Goal: Task Accomplishment & Management: Manage account settings

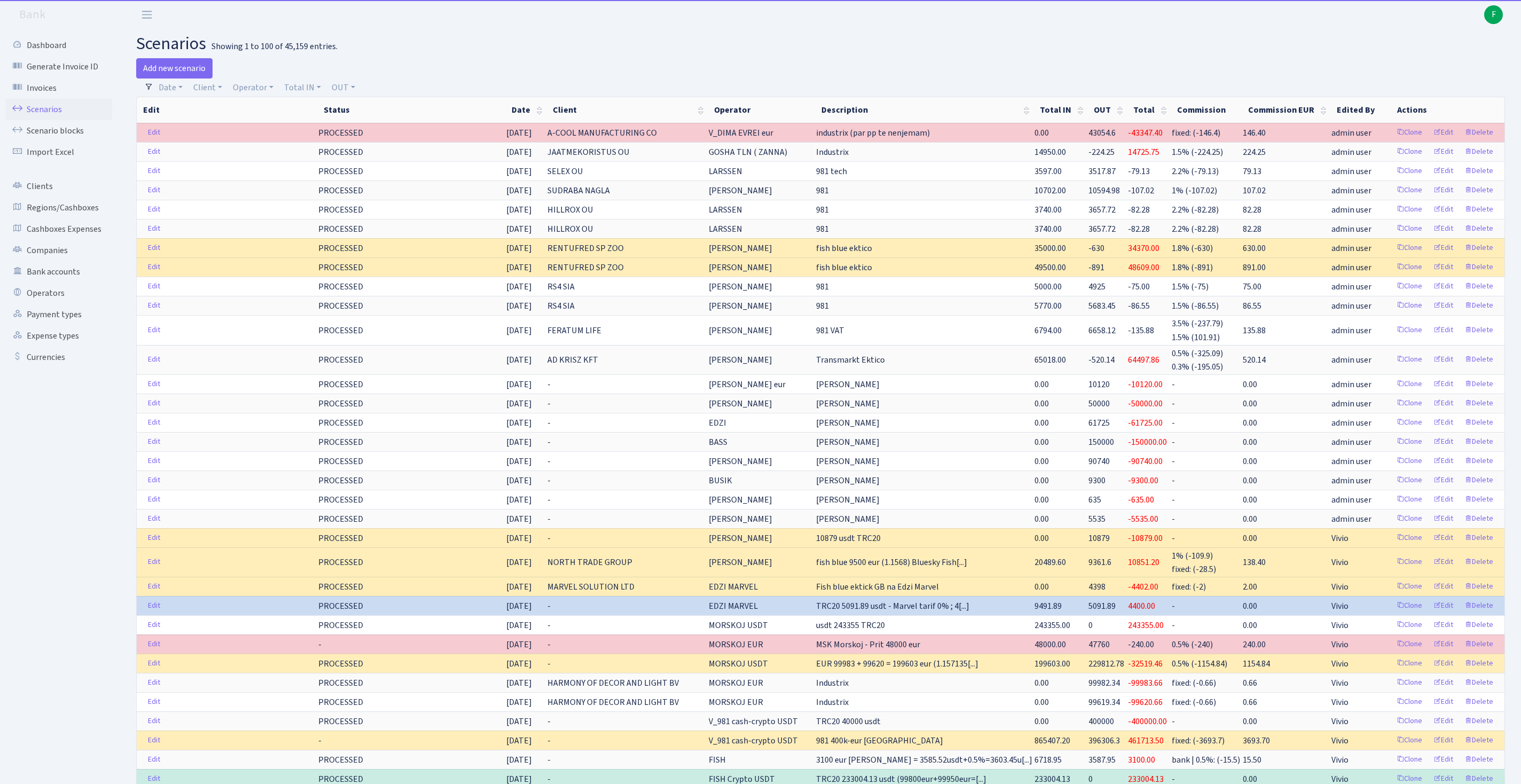
select select "100"
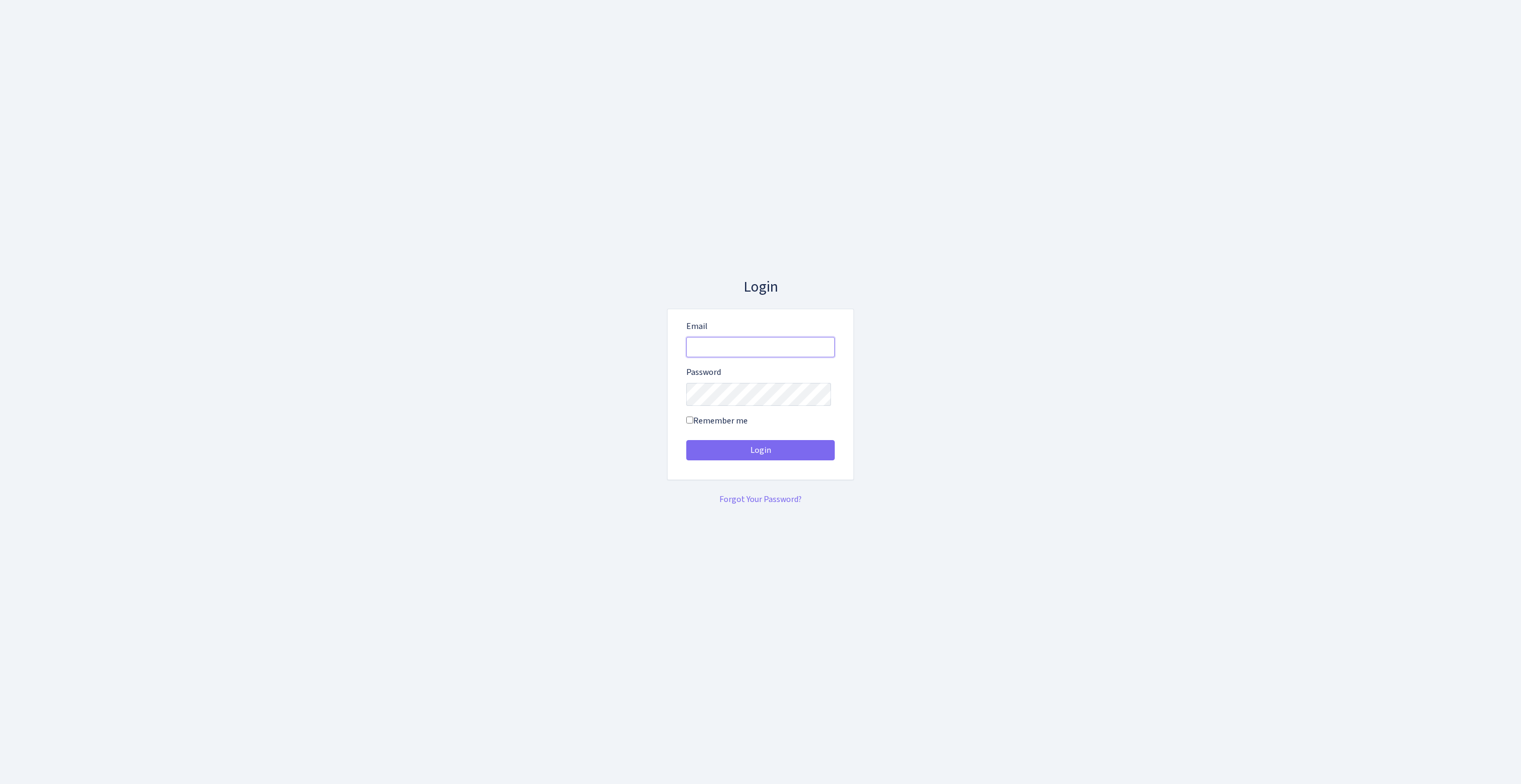
type input "[EMAIL_ADDRESS][DOMAIN_NAME]"
click at [761, 454] on button "Login" at bounding box center [761, 450] width 148 height 20
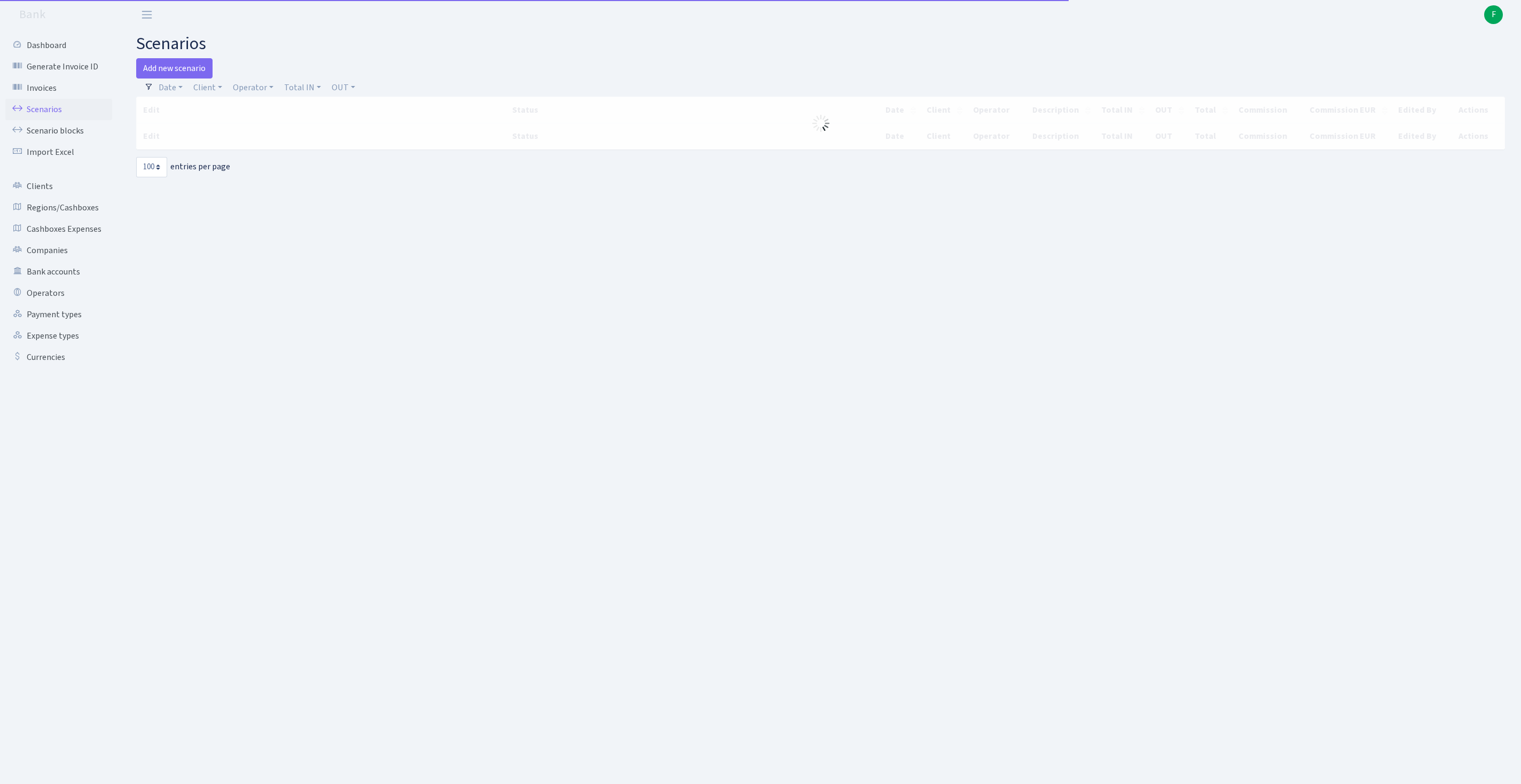
select select "100"
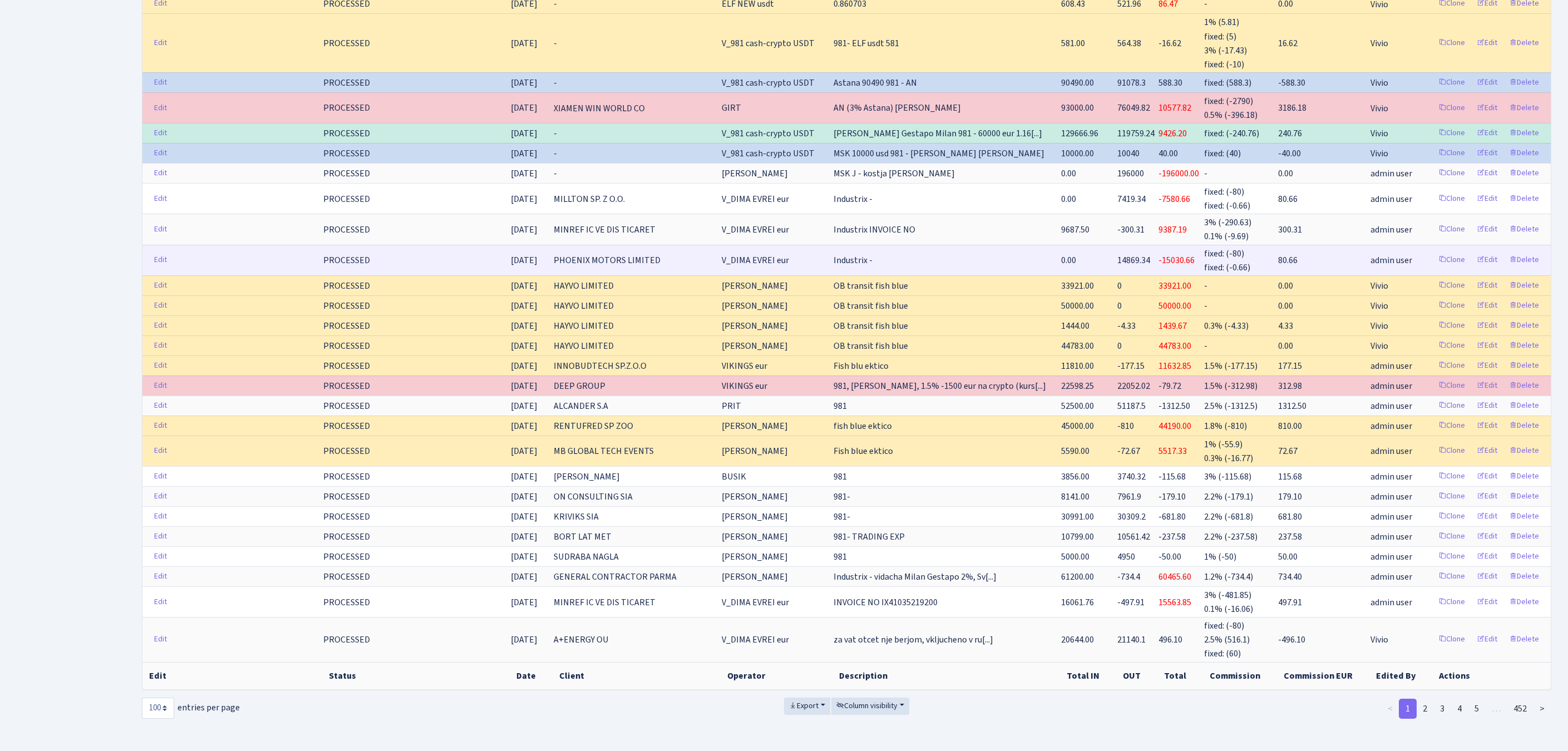
scroll to position [2264, 0]
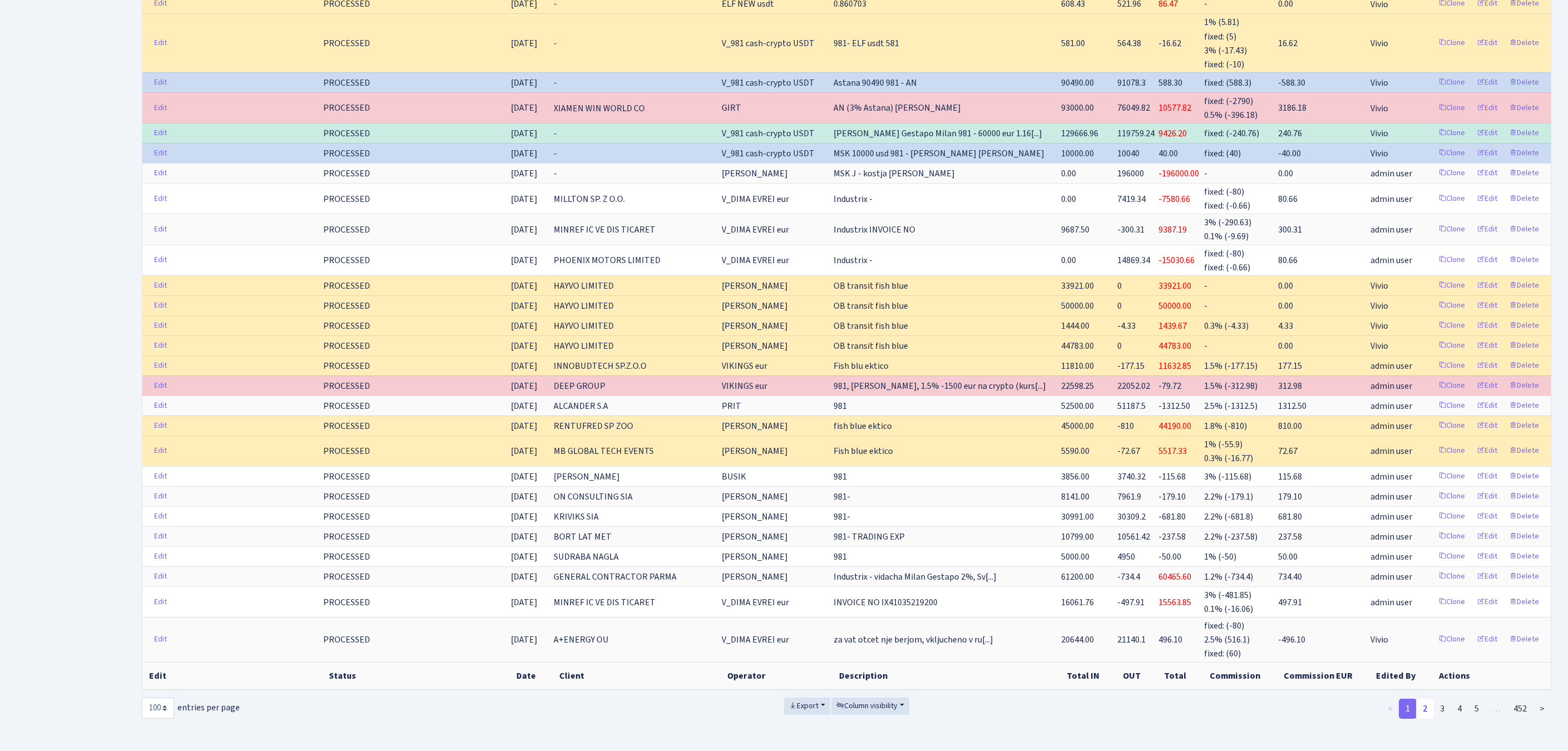
click at [1416, 699] on link "2" at bounding box center [1425, 708] width 18 height 20
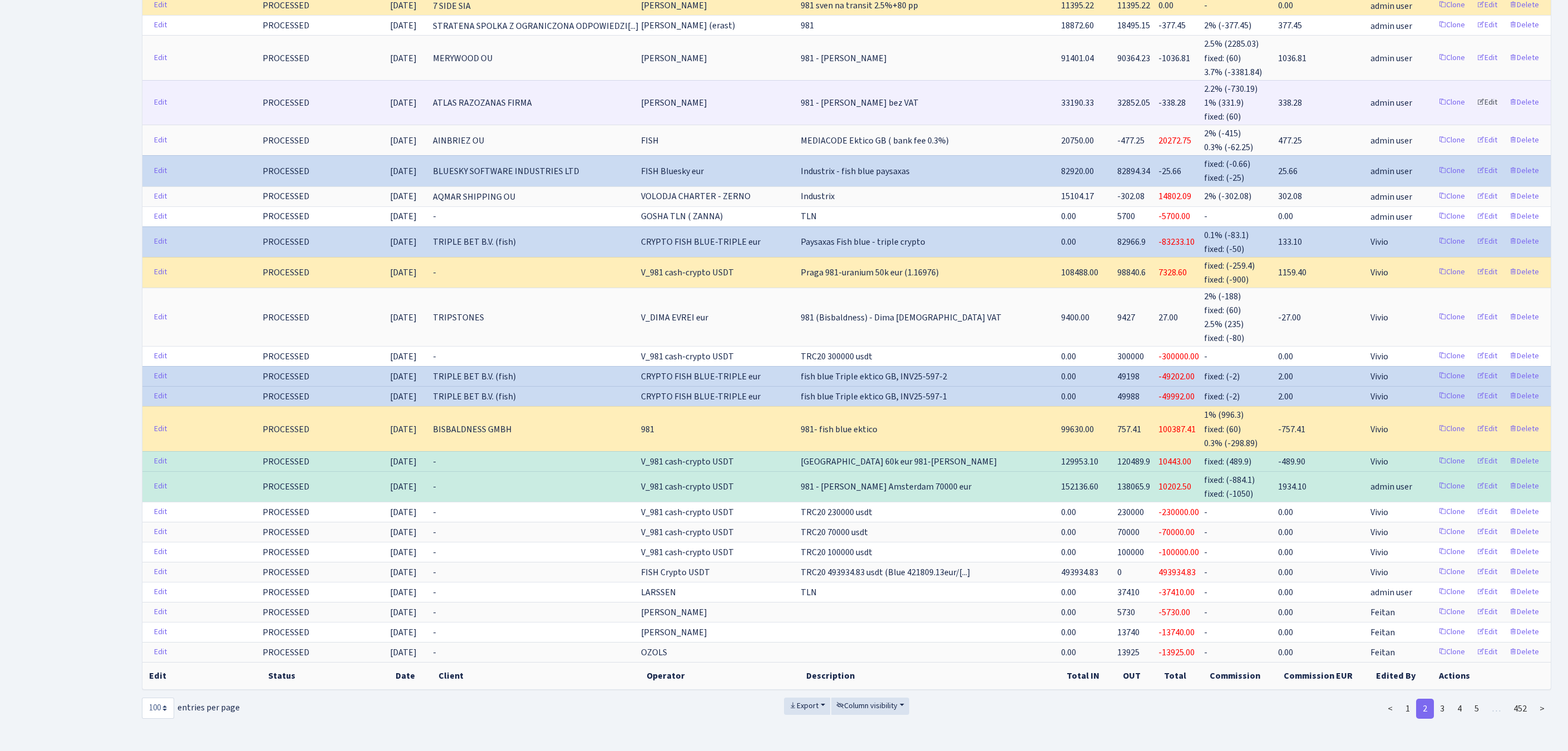
click at [1473, 94] on link "Edit" at bounding box center [1486, 102] width 30 height 17
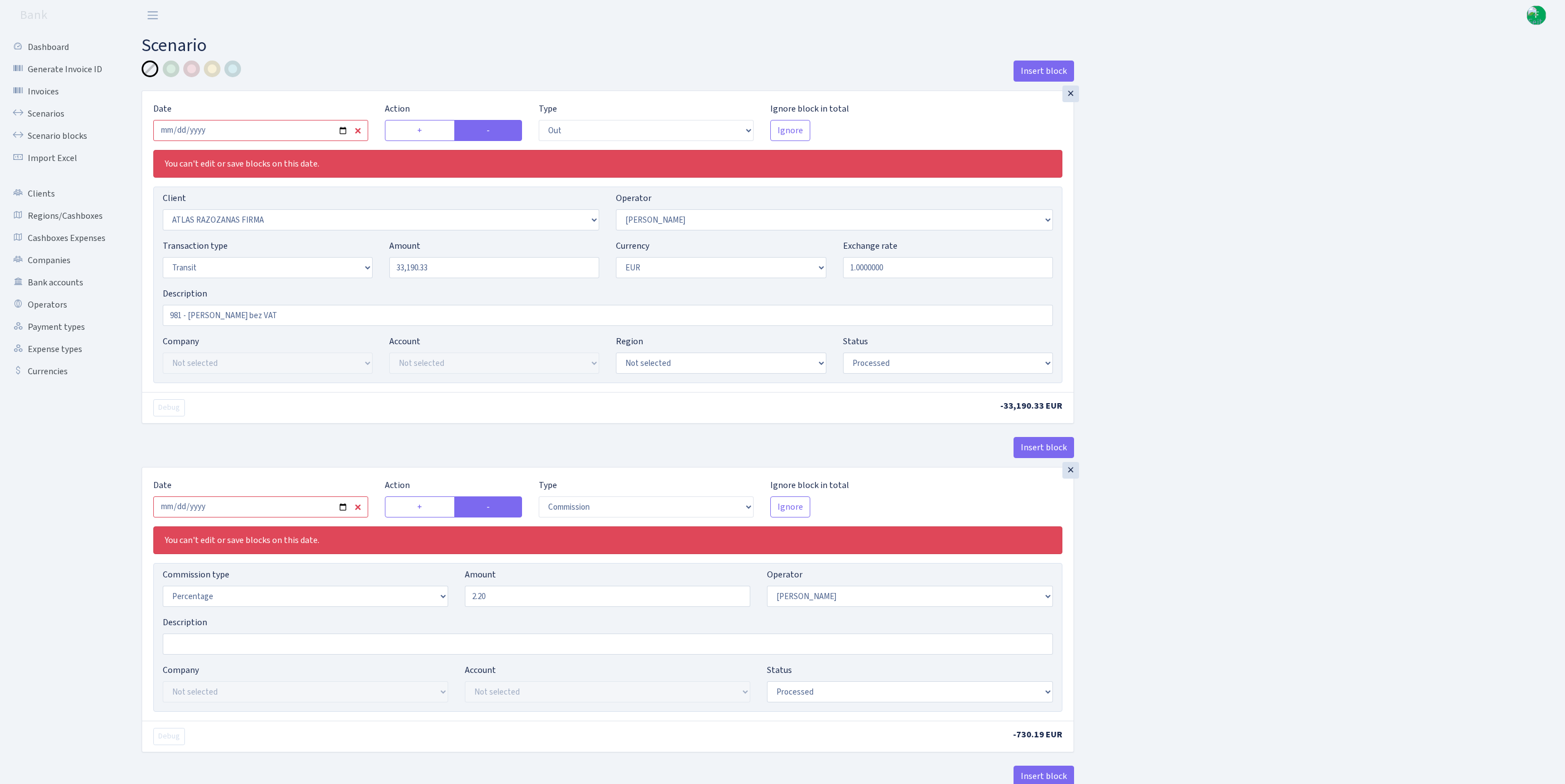
select select "out"
select select "2080"
select select "15"
select select "5"
select select "1"
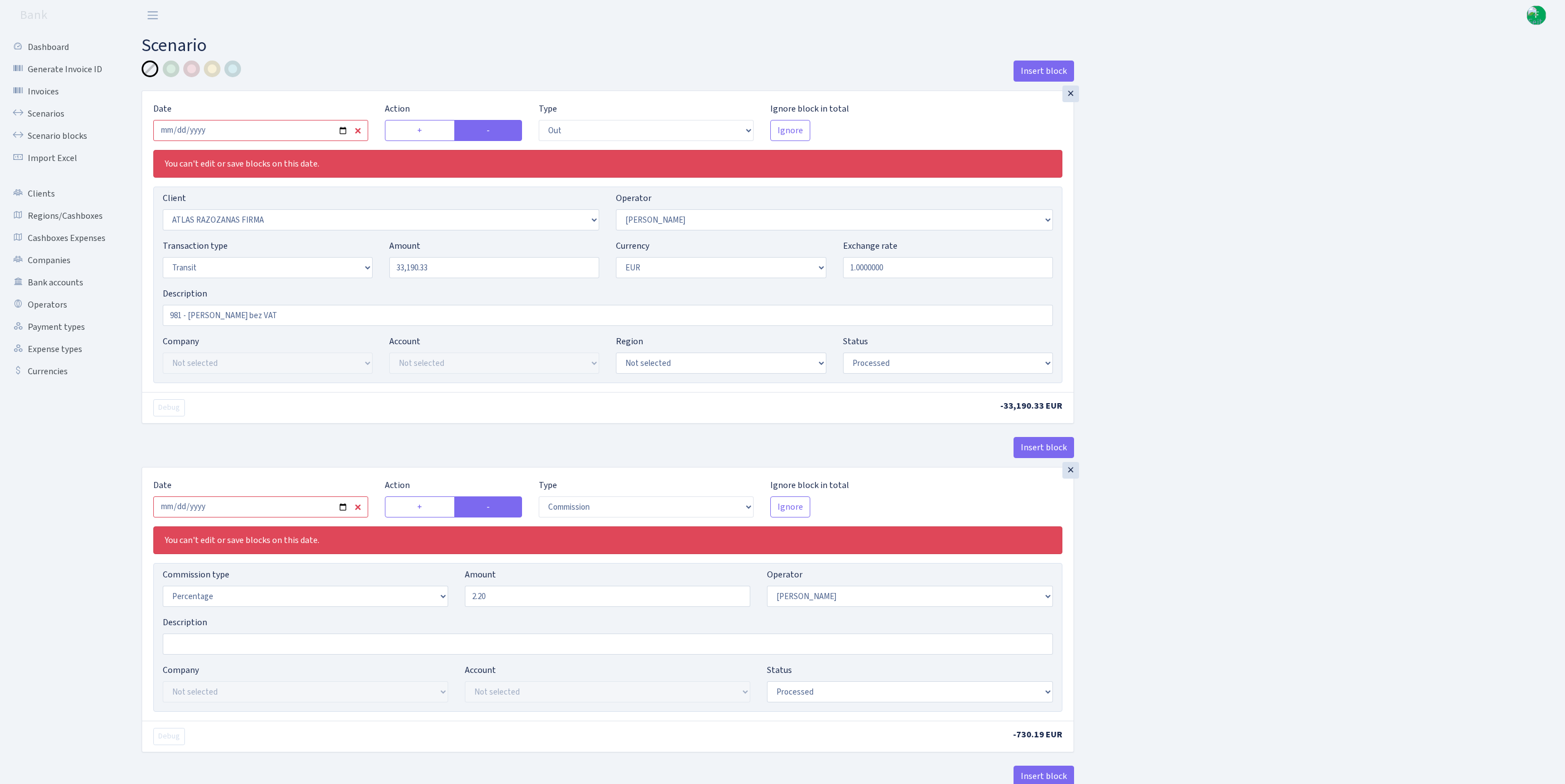
select select "processed"
select select "commission"
select select "15"
select select "processed"
select select "in"
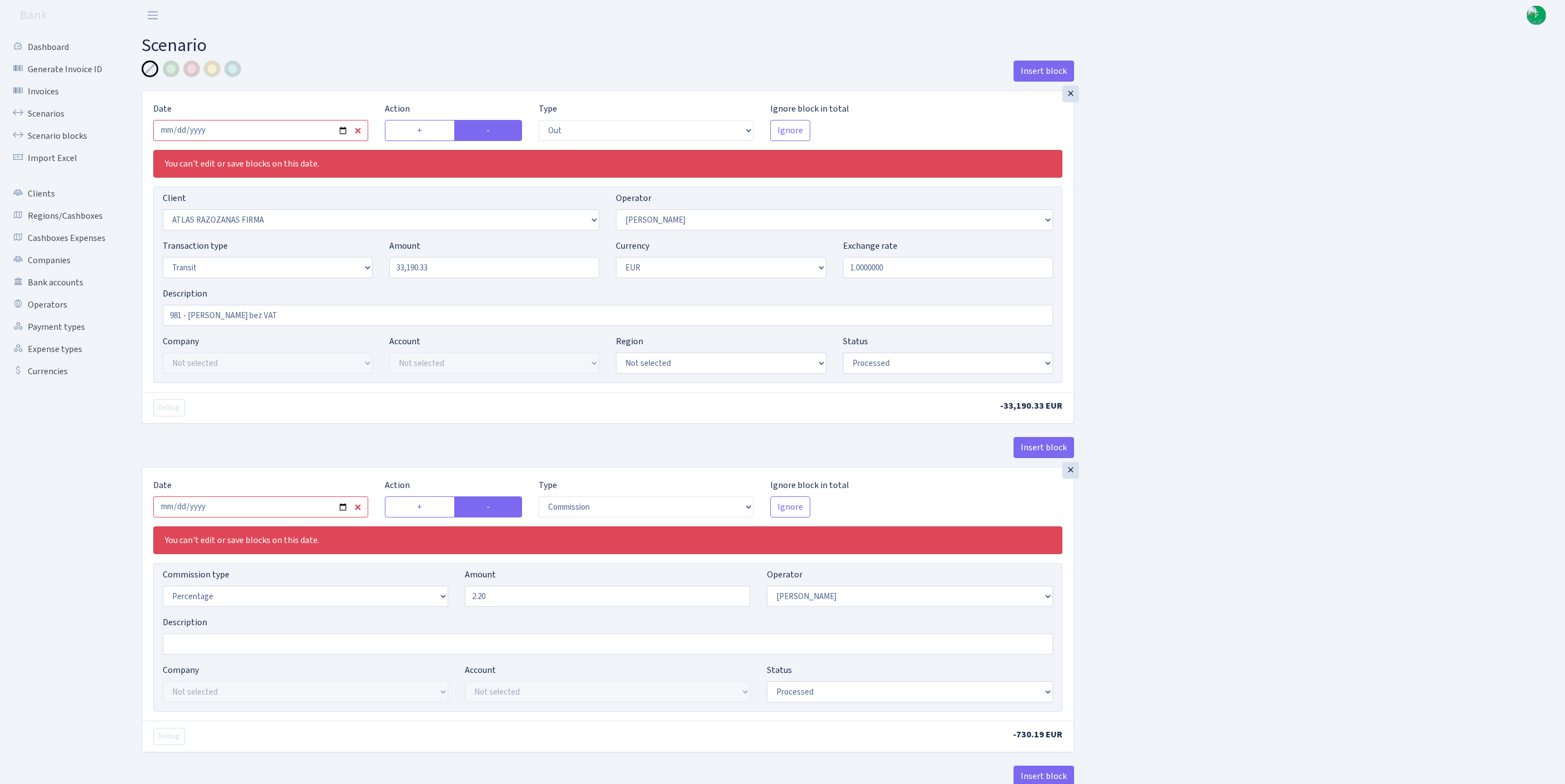
select select "2442"
select select "61"
select select "5"
select select "1"
select select "processed"
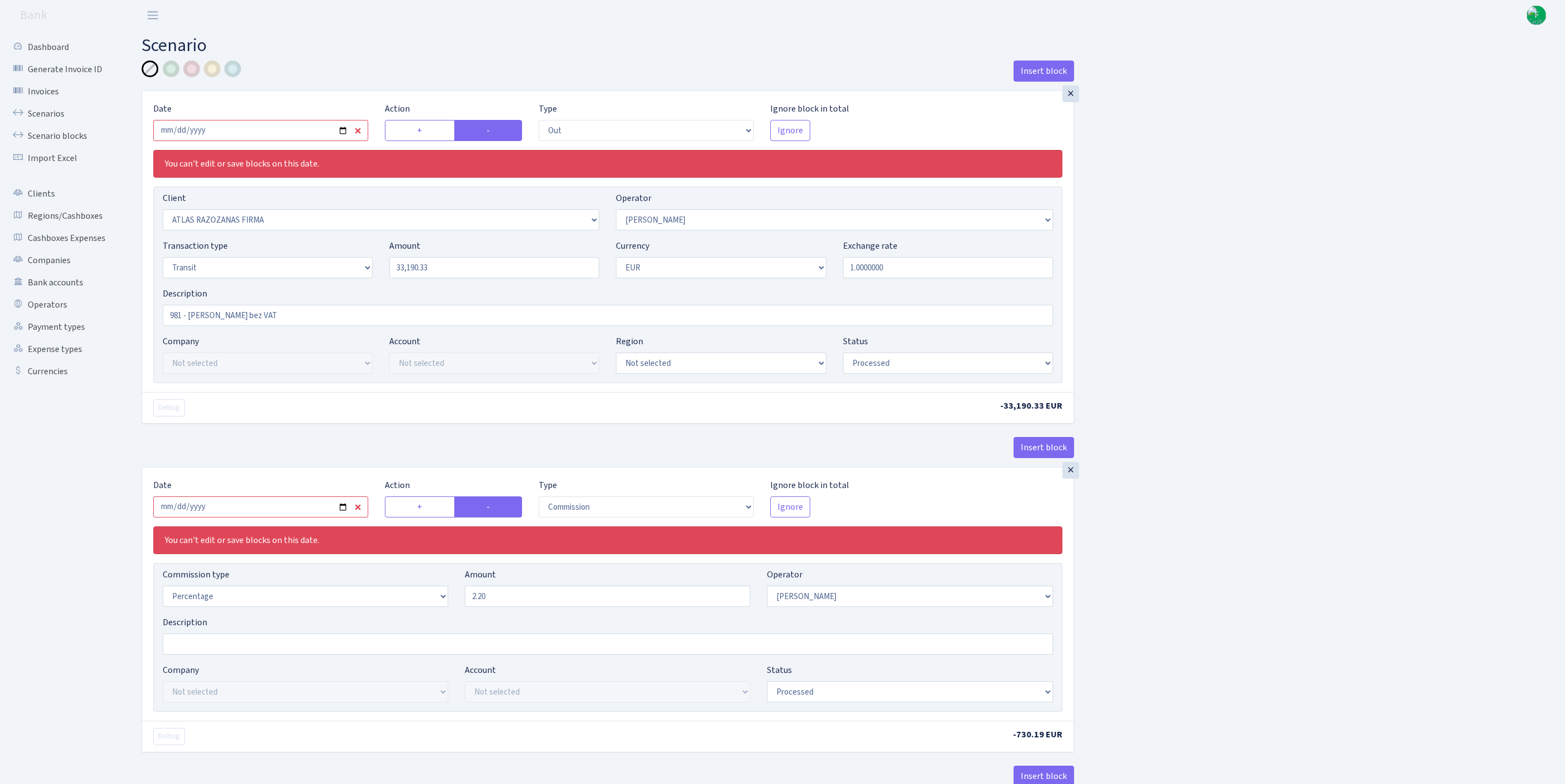
select select "commission"
select select "61"
select select "processed"
select select "commission"
select select "fixed"
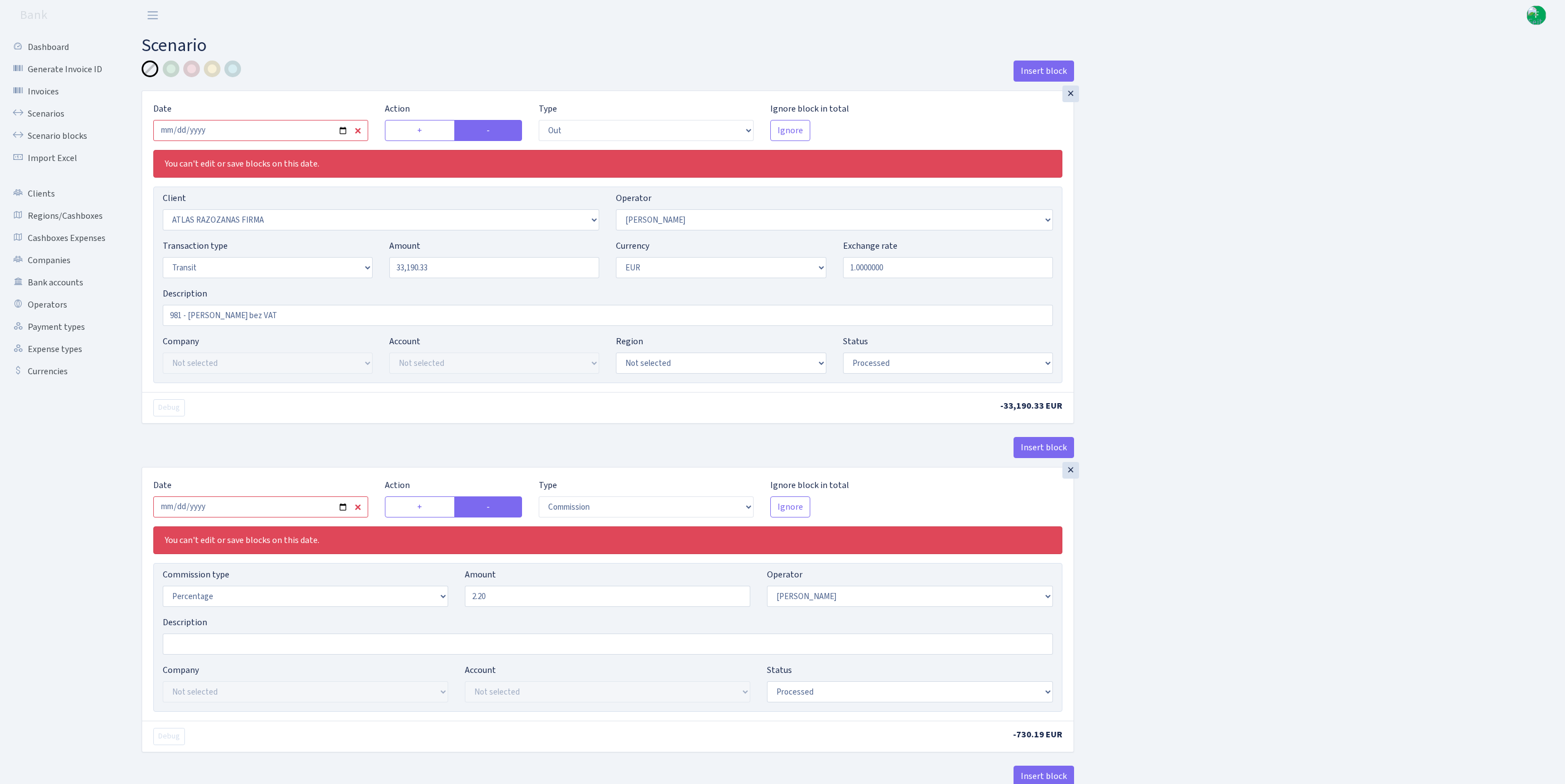
select select "61"
select select "processed"
click at [49, 122] on link "Scenarios" at bounding box center [61, 114] width 111 height 23
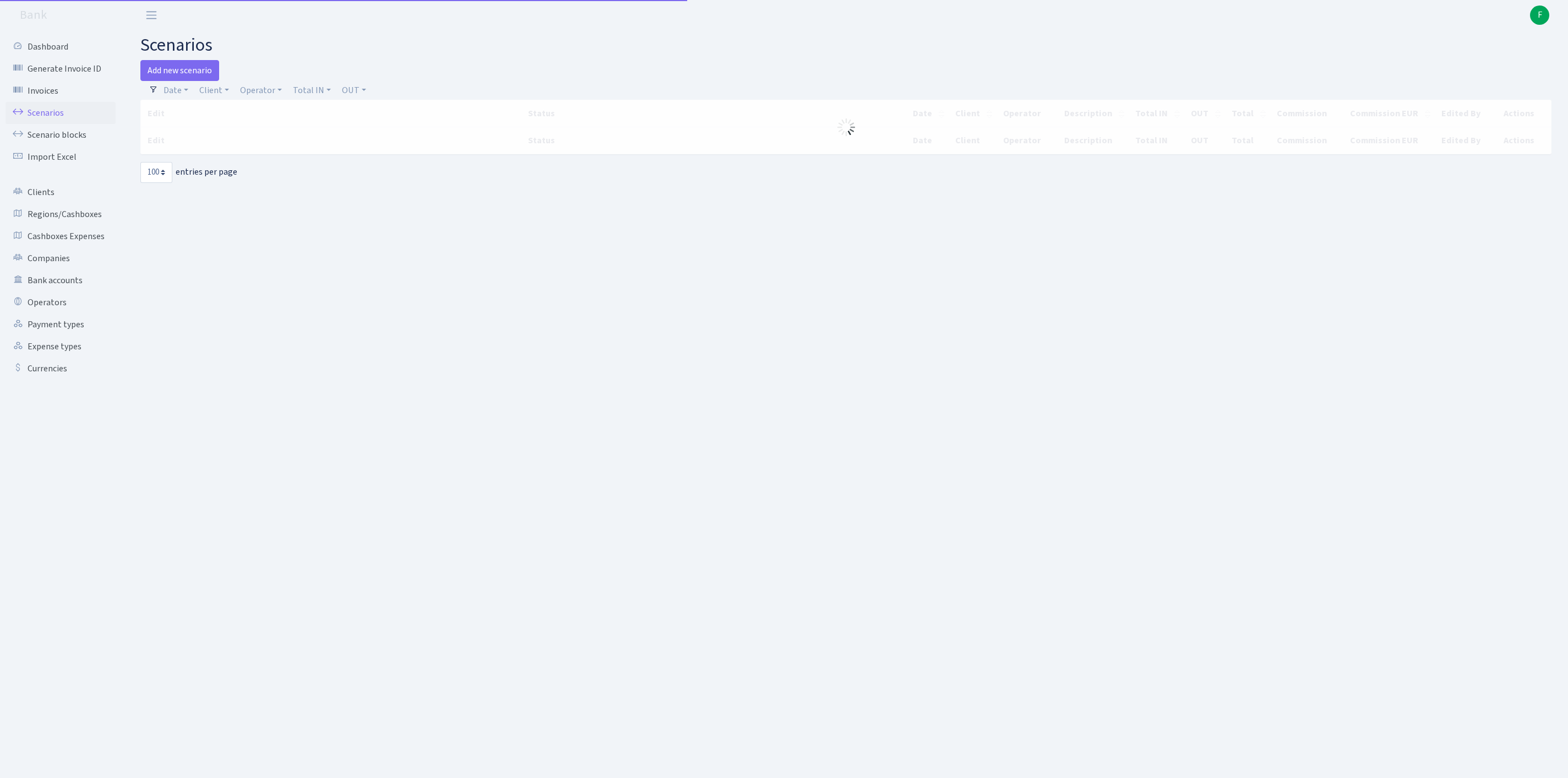
select select "100"
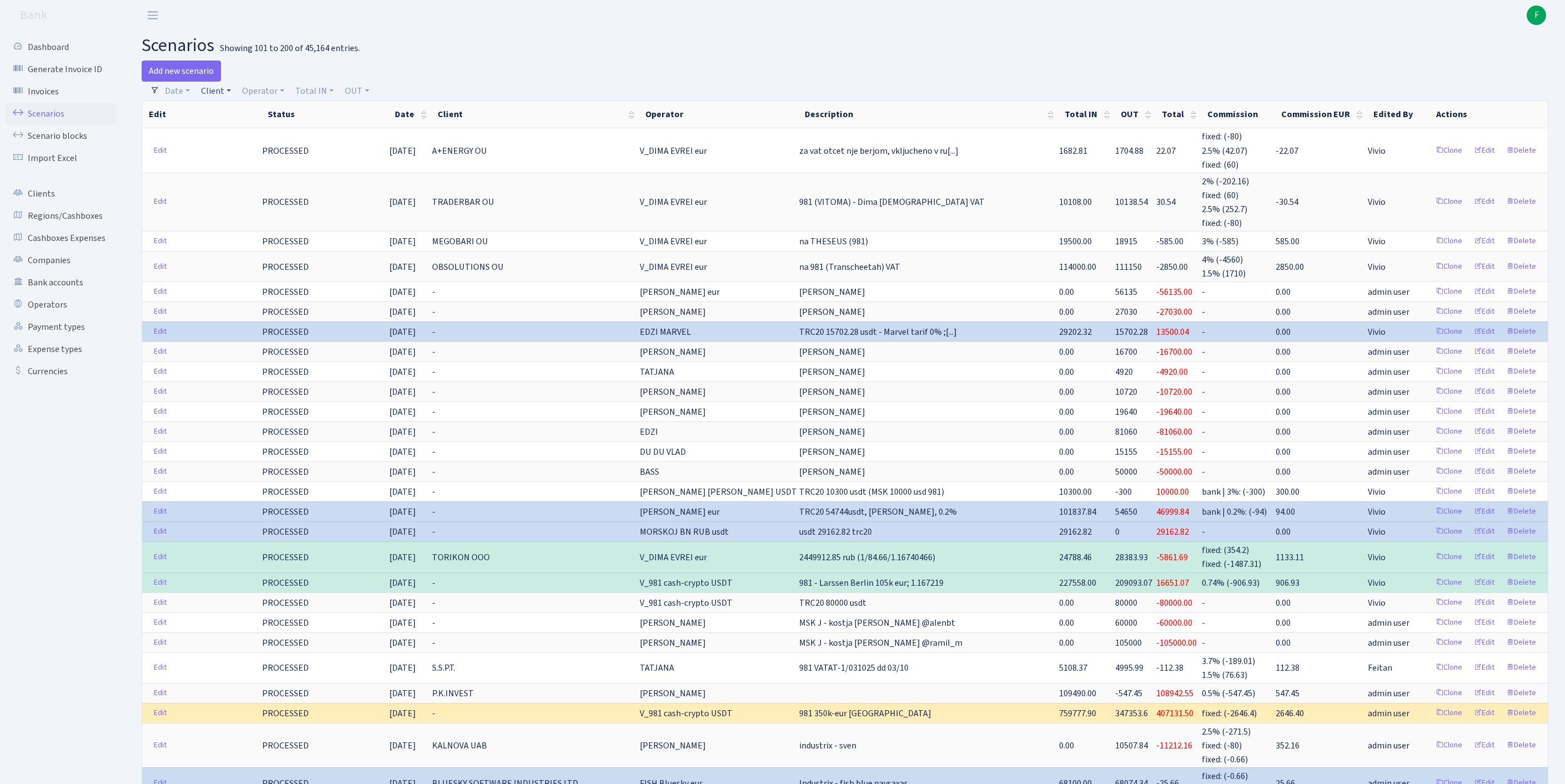
click at [226, 95] on link "Client" at bounding box center [216, 91] width 39 height 19
click at [240, 137] on input "search" at bounding box center [246, 131] width 92 height 17
type input "hayv"
click at [267, 157] on li "HAYVO LIMITED" at bounding box center [246, 151] width 94 height 19
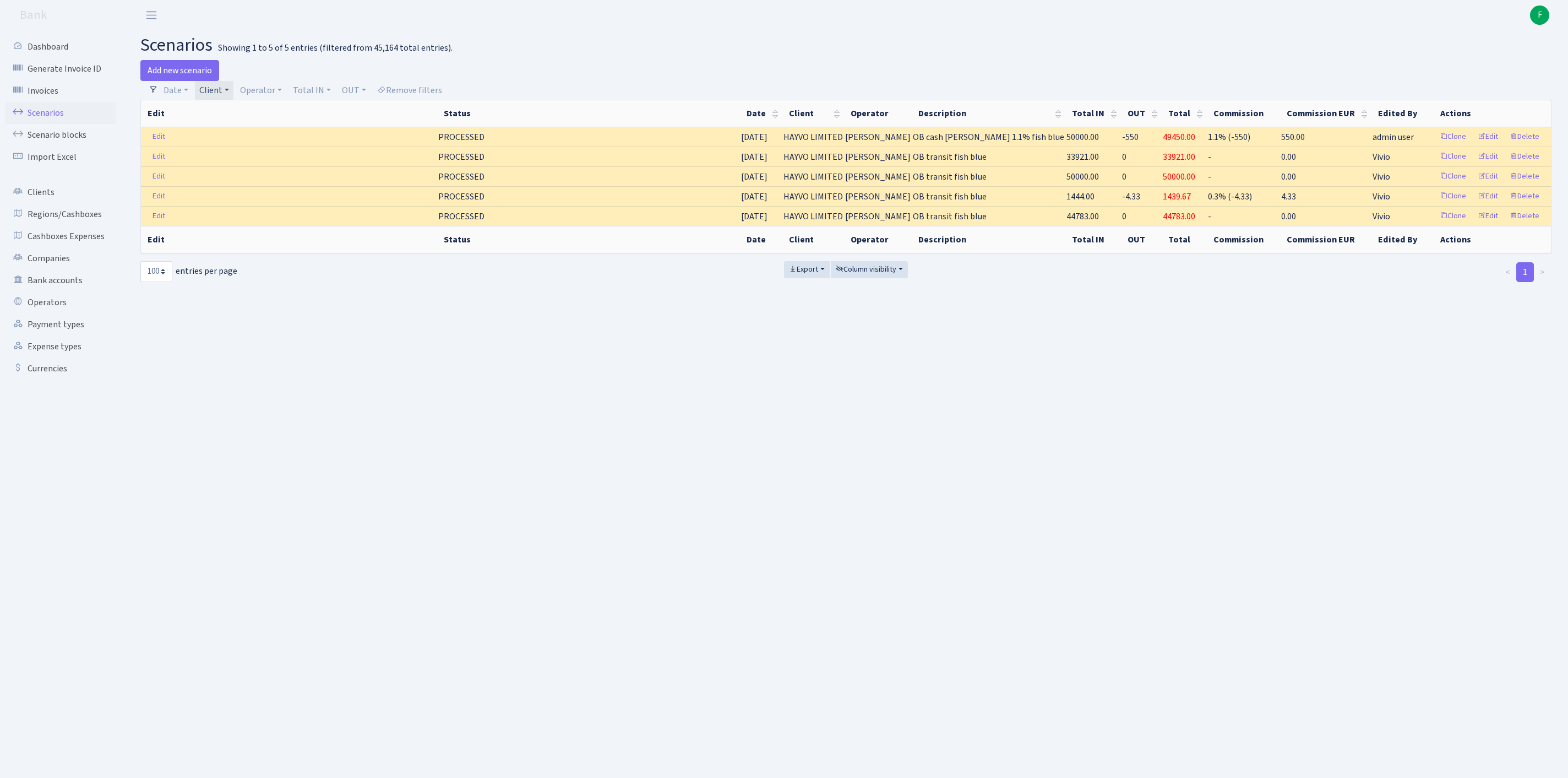
click at [234, 91] on link "Client" at bounding box center [214, 90] width 39 height 19
click at [276, 112] on b at bounding box center [273, 111] width 4 height 3
click at [234, 96] on link "Client" at bounding box center [214, 90] width 39 height 19
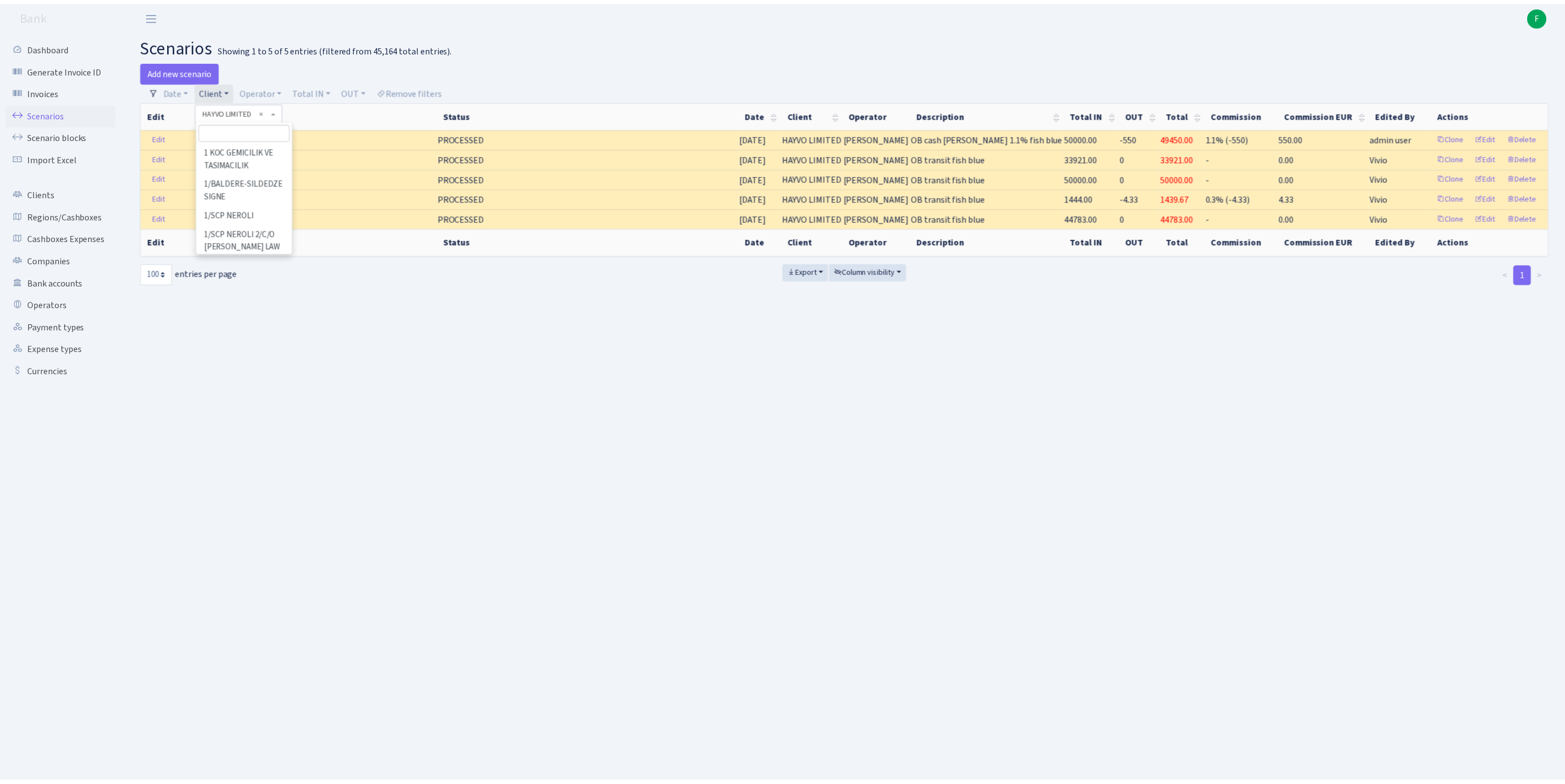
scroll to position [46536, 0]
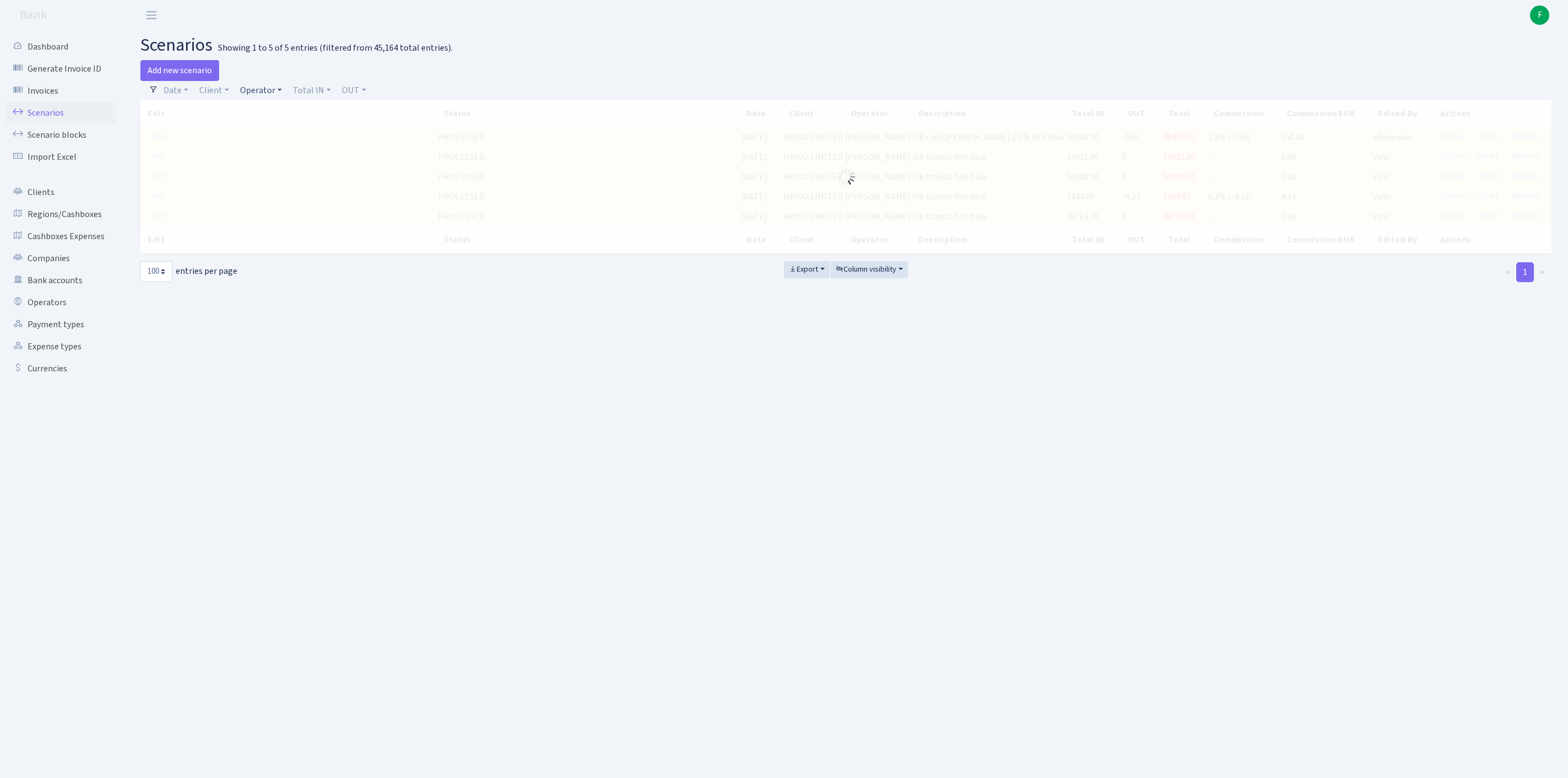
click at [284, 93] on link "Operator" at bounding box center [260, 90] width 51 height 19
click at [285, 138] on input "search" at bounding box center [285, 130] width 91 height 17
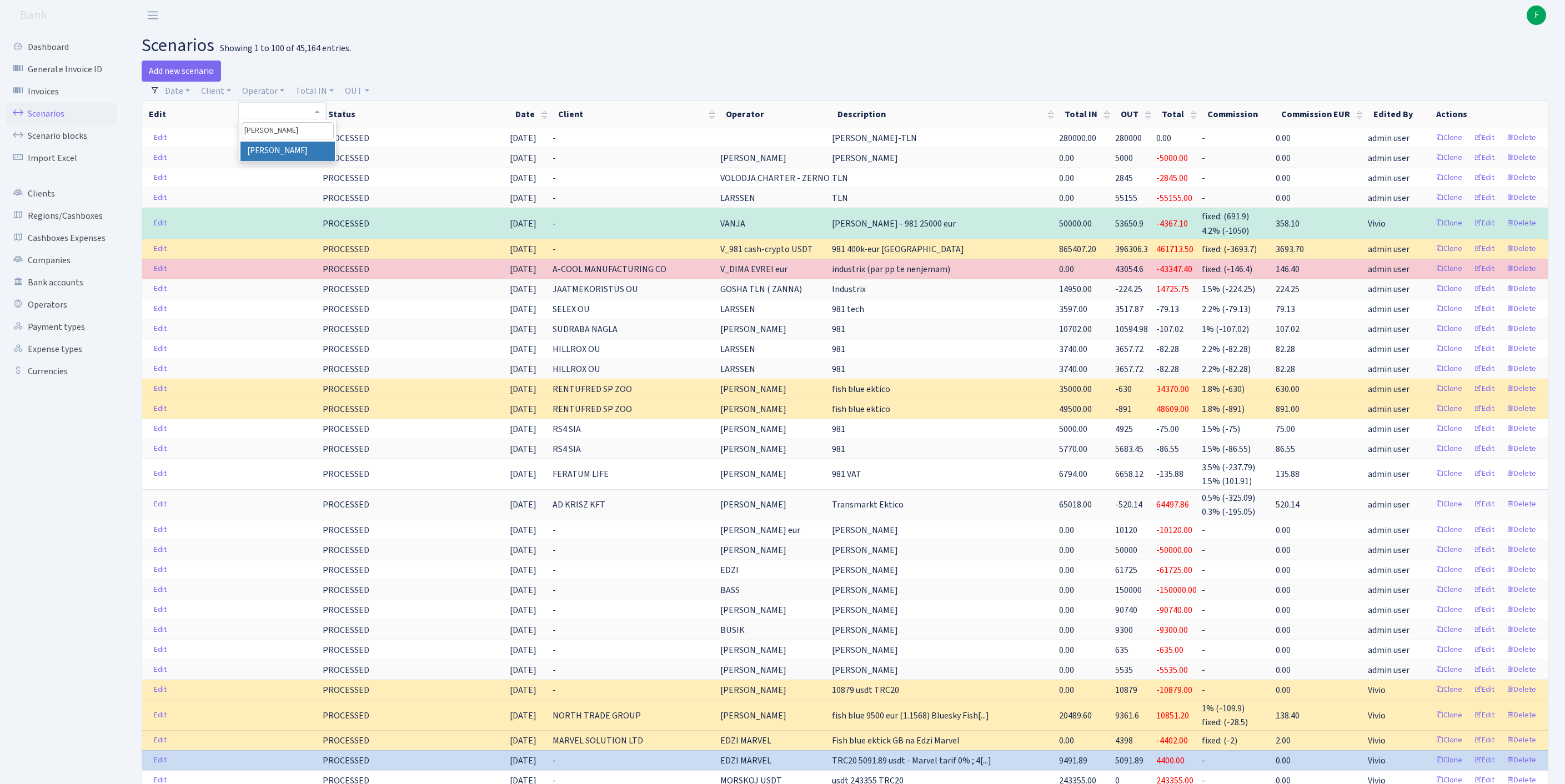
type input "perina"
click at [326, 161] on li "[PERSON_NAME]" at bounding box center [287, 151] width 94 height 19
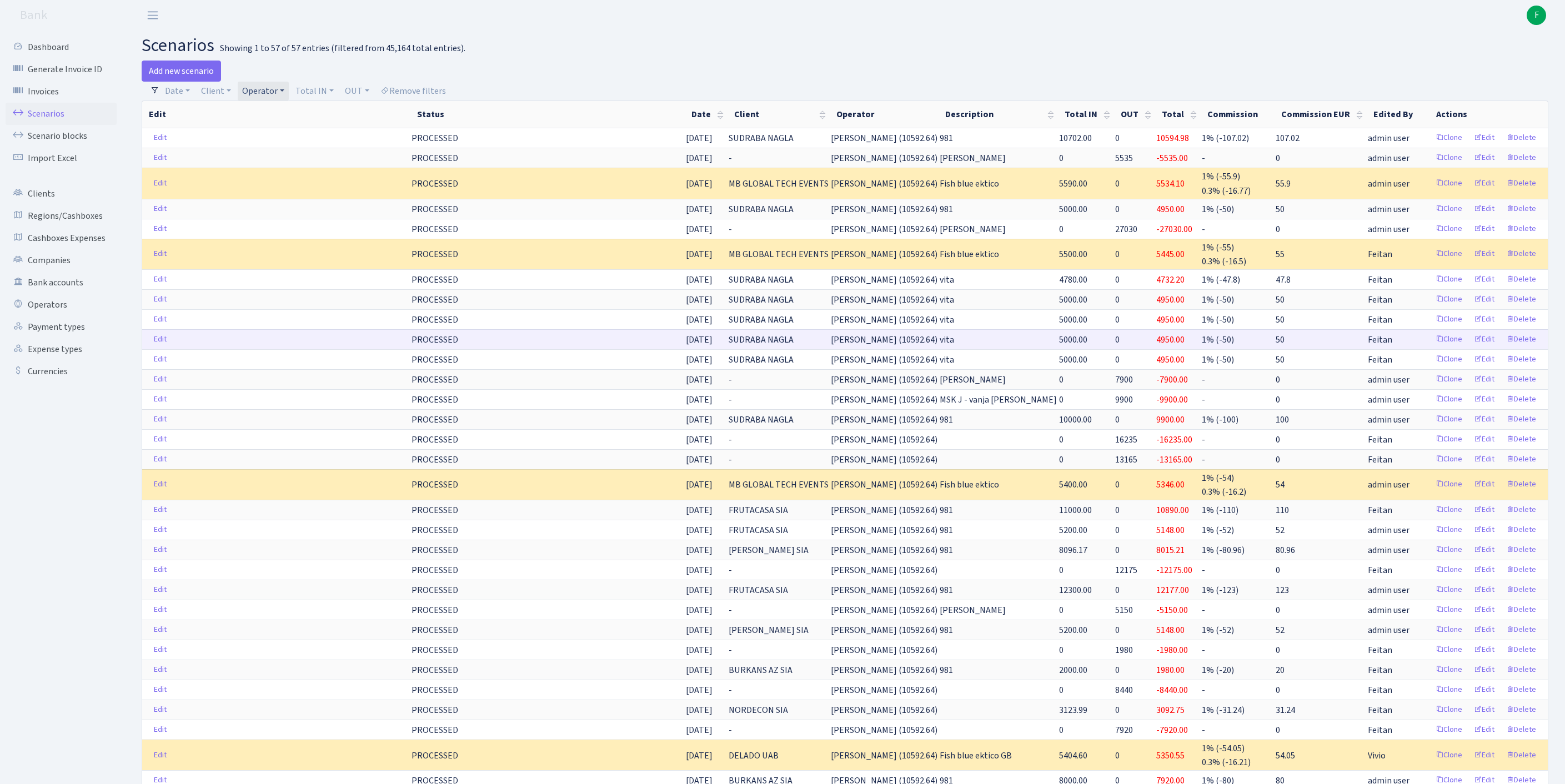
scroll to position [993, 0]
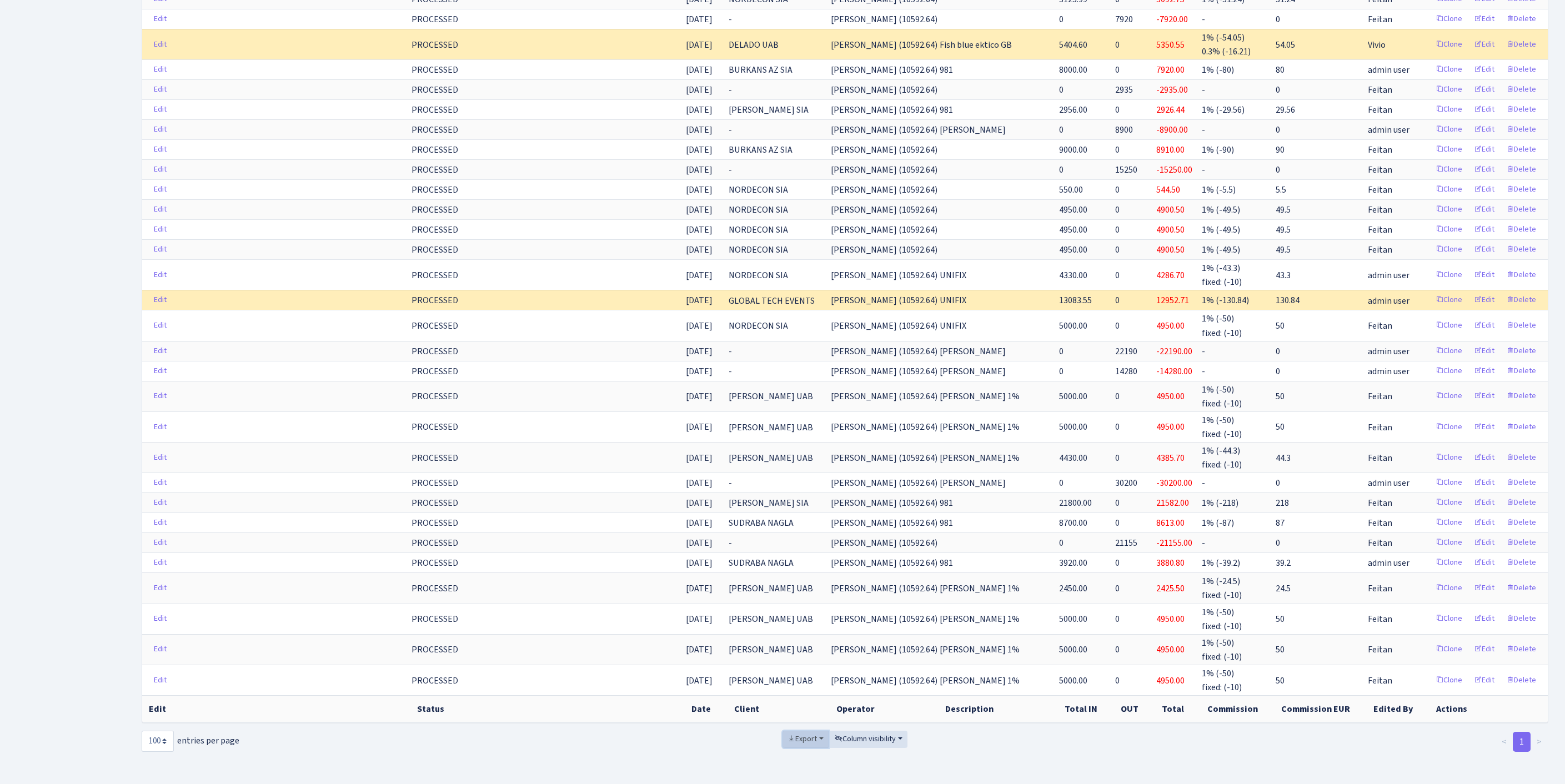
click at [799, 734] on span "Export" at bounding box center [802, 739] width 29 height 11
click at [797, 651] on span "Excel" at bounding box center [804, 657] width 18 height 11
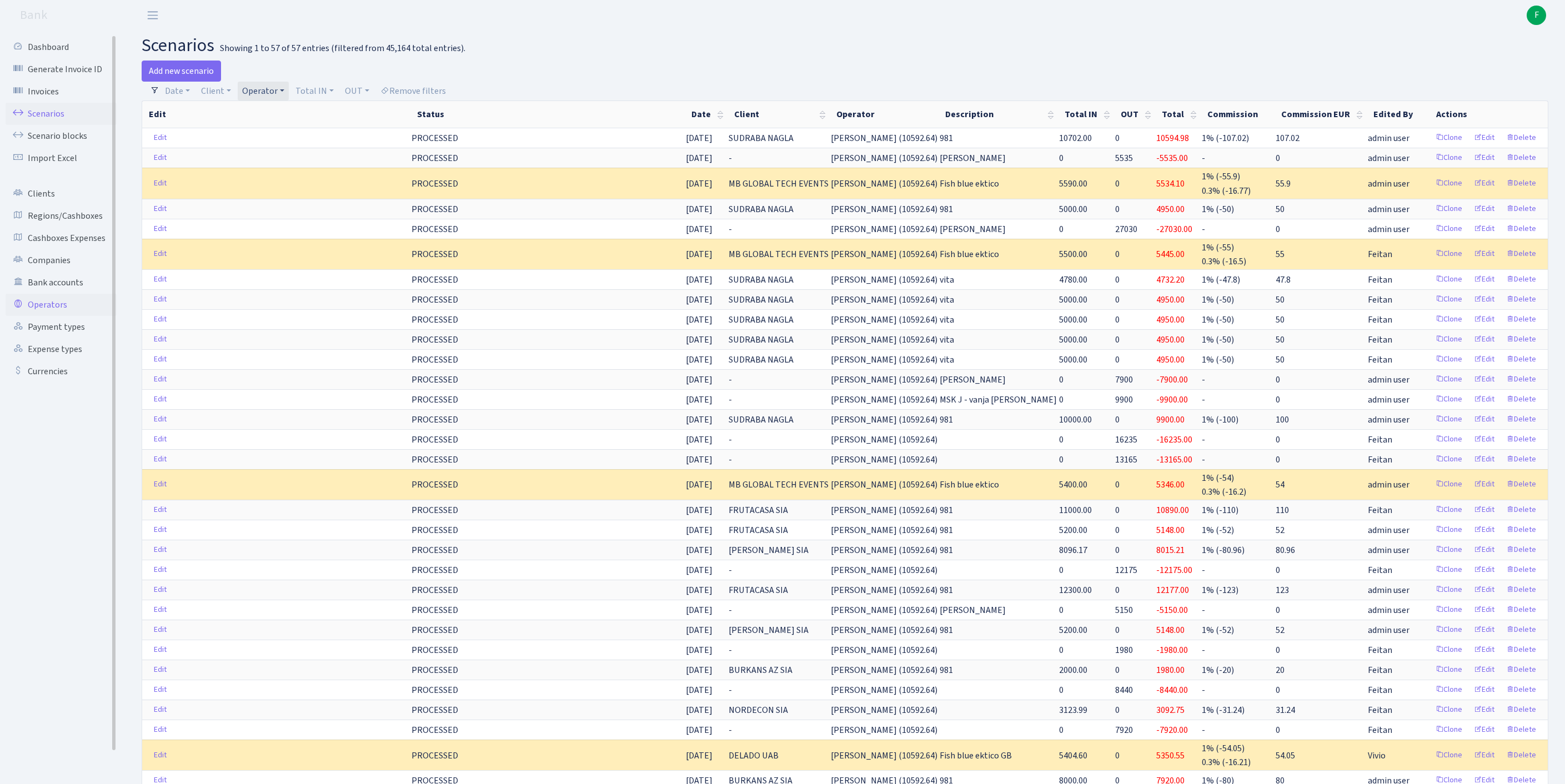
click at [58, 316] on link "Operators" at bounding box center [61, 305] width 111 height 23
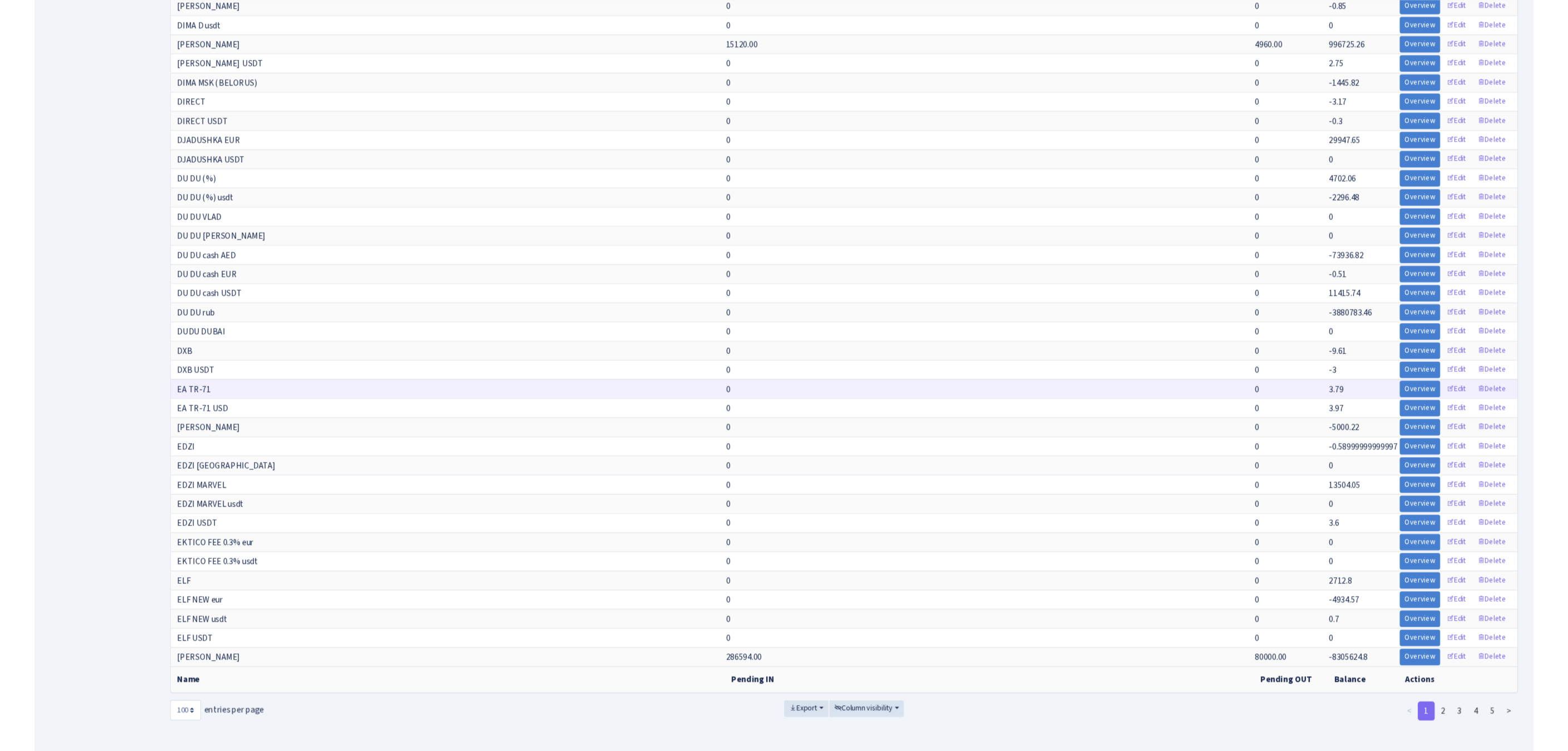
scroll to position [1948, 0]
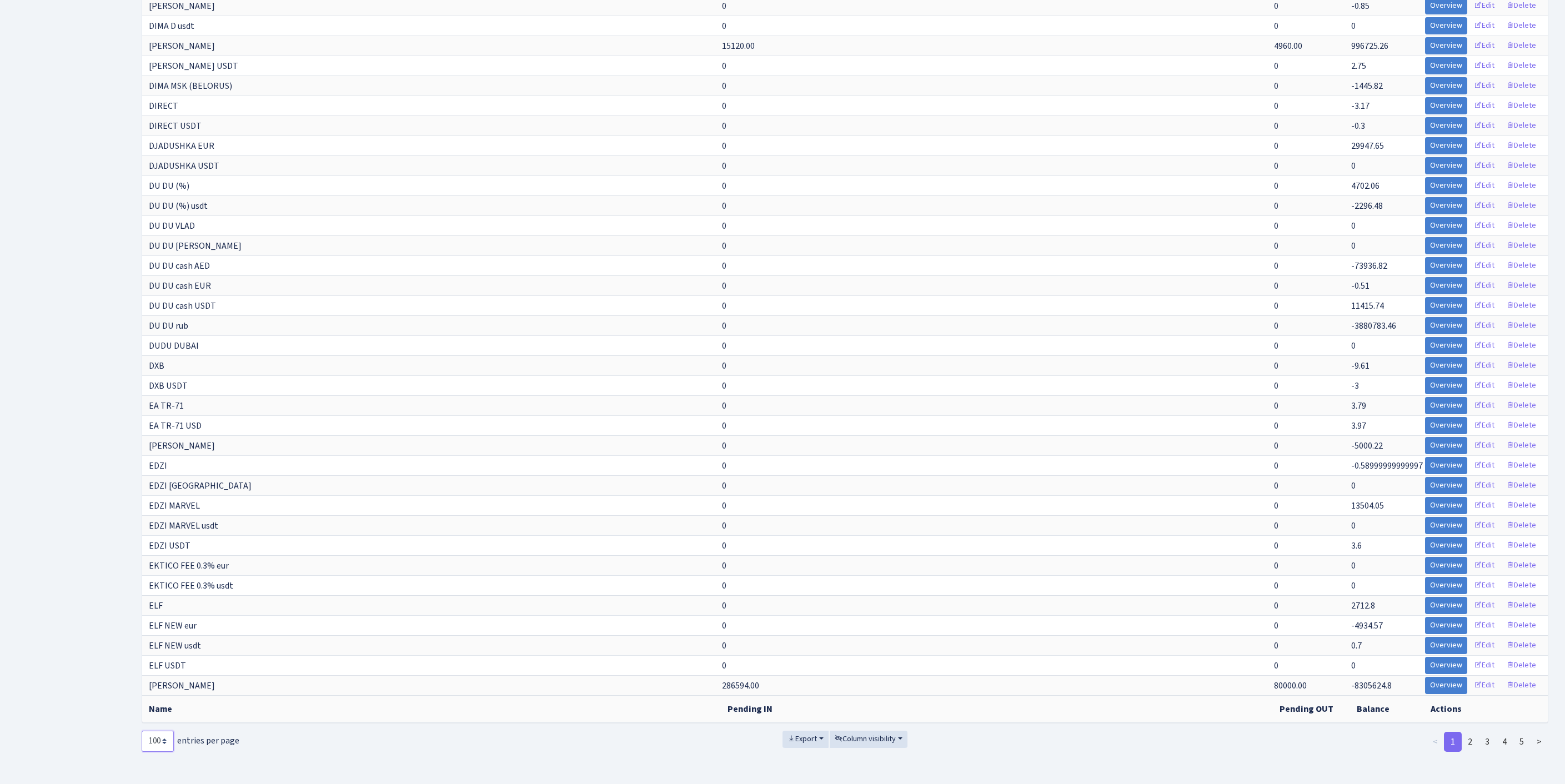
select select "-1"
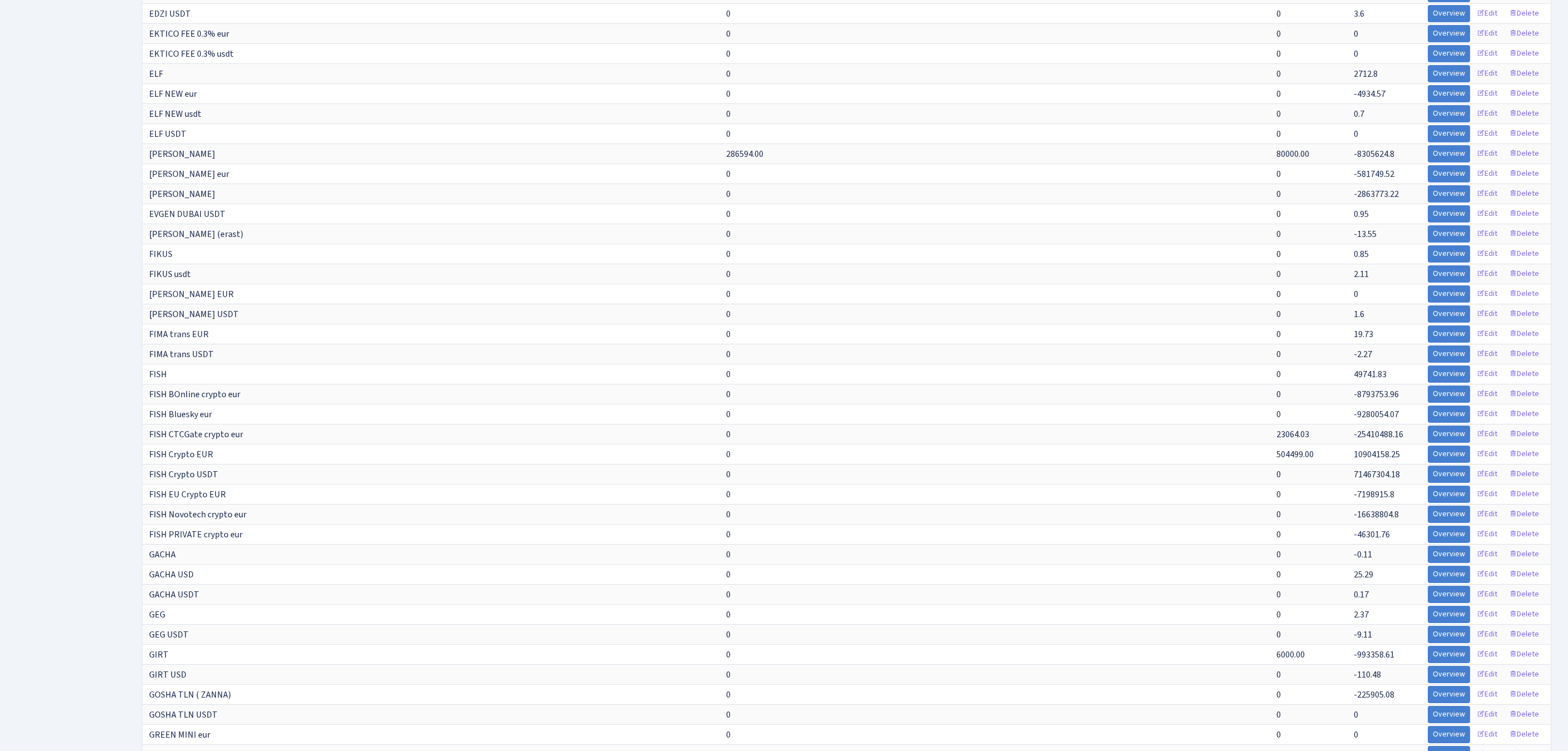
scroll to position [5613, 0]
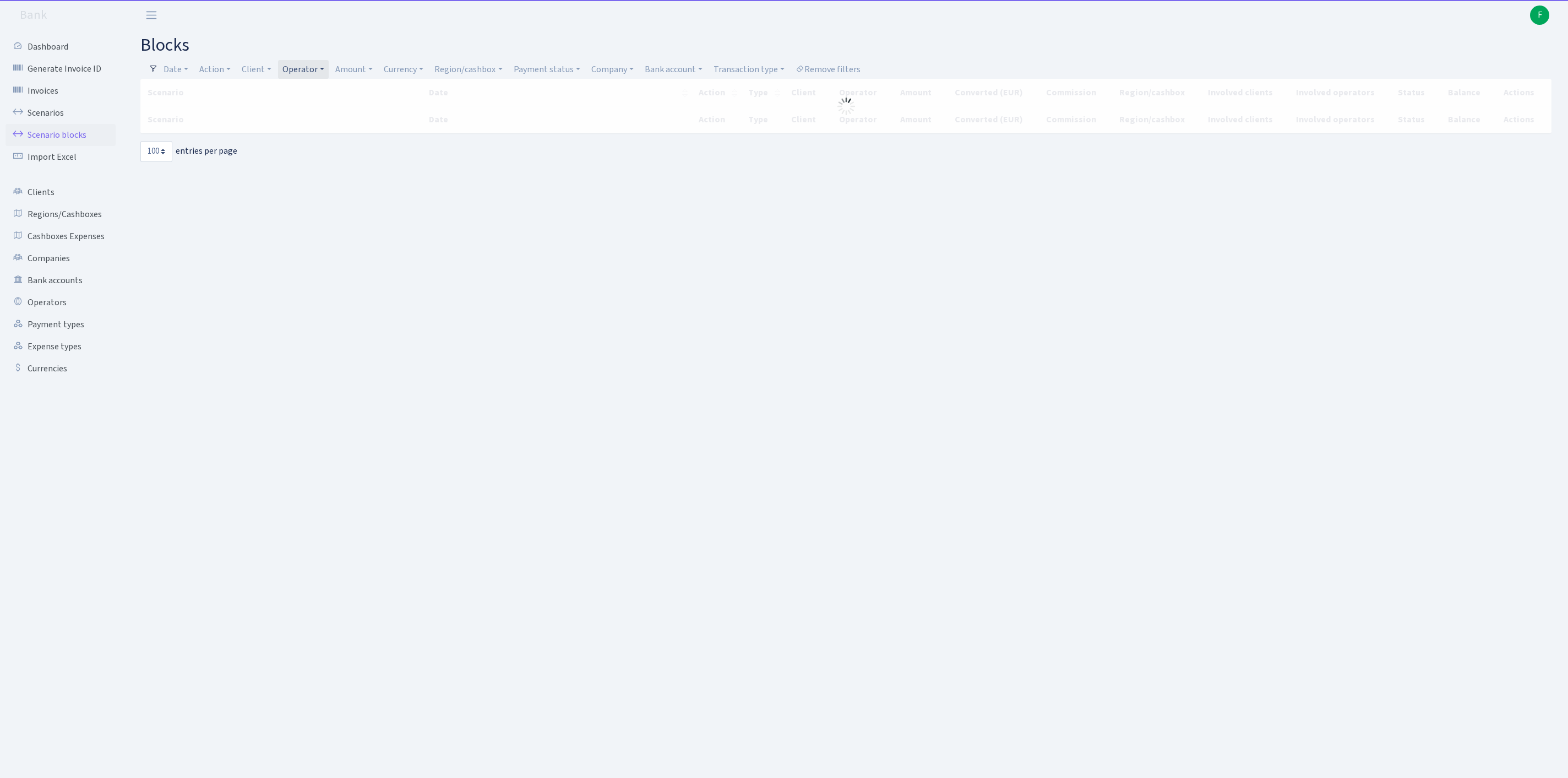
select select "100"
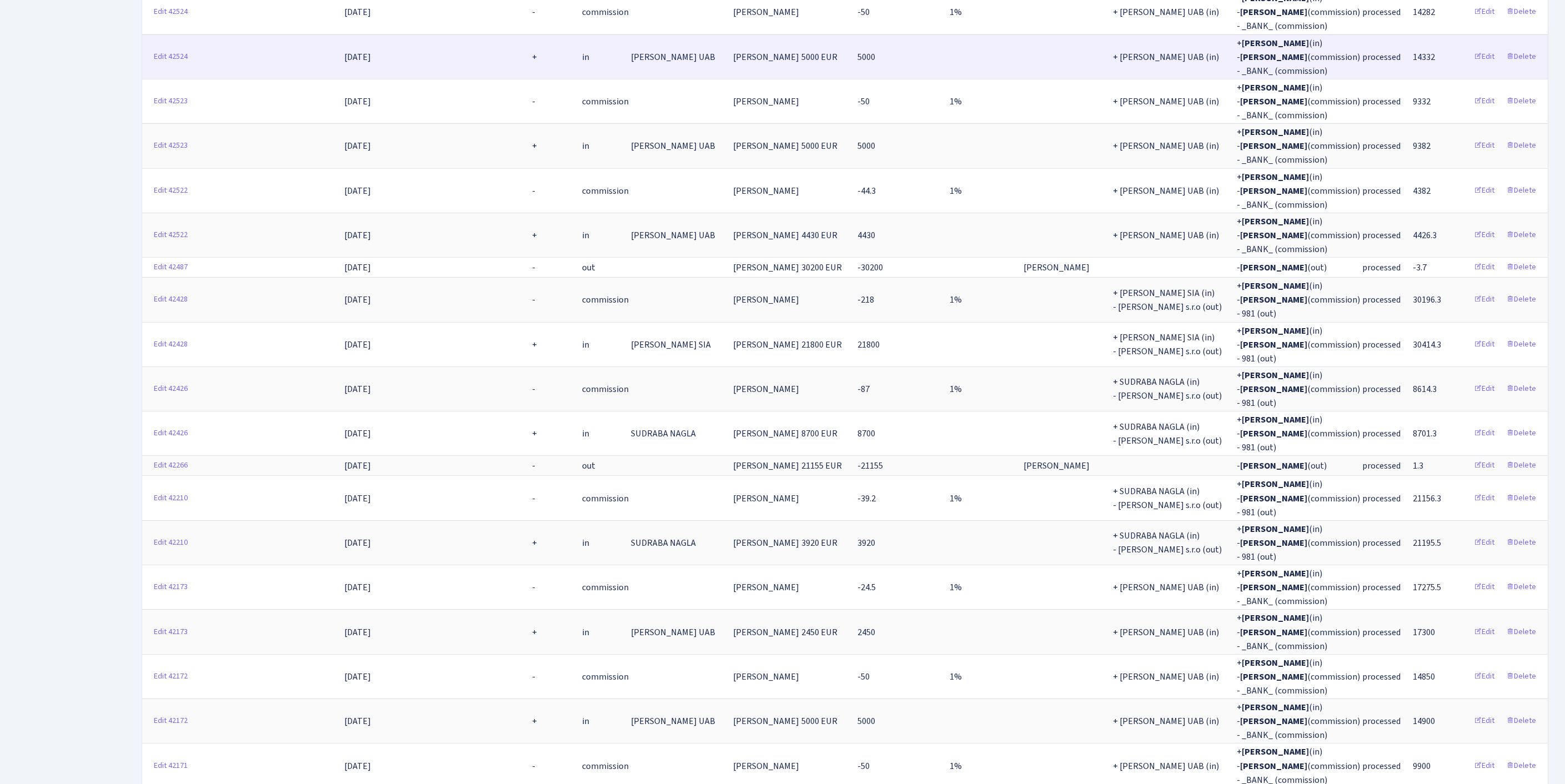
scroll to position [3594, 0]
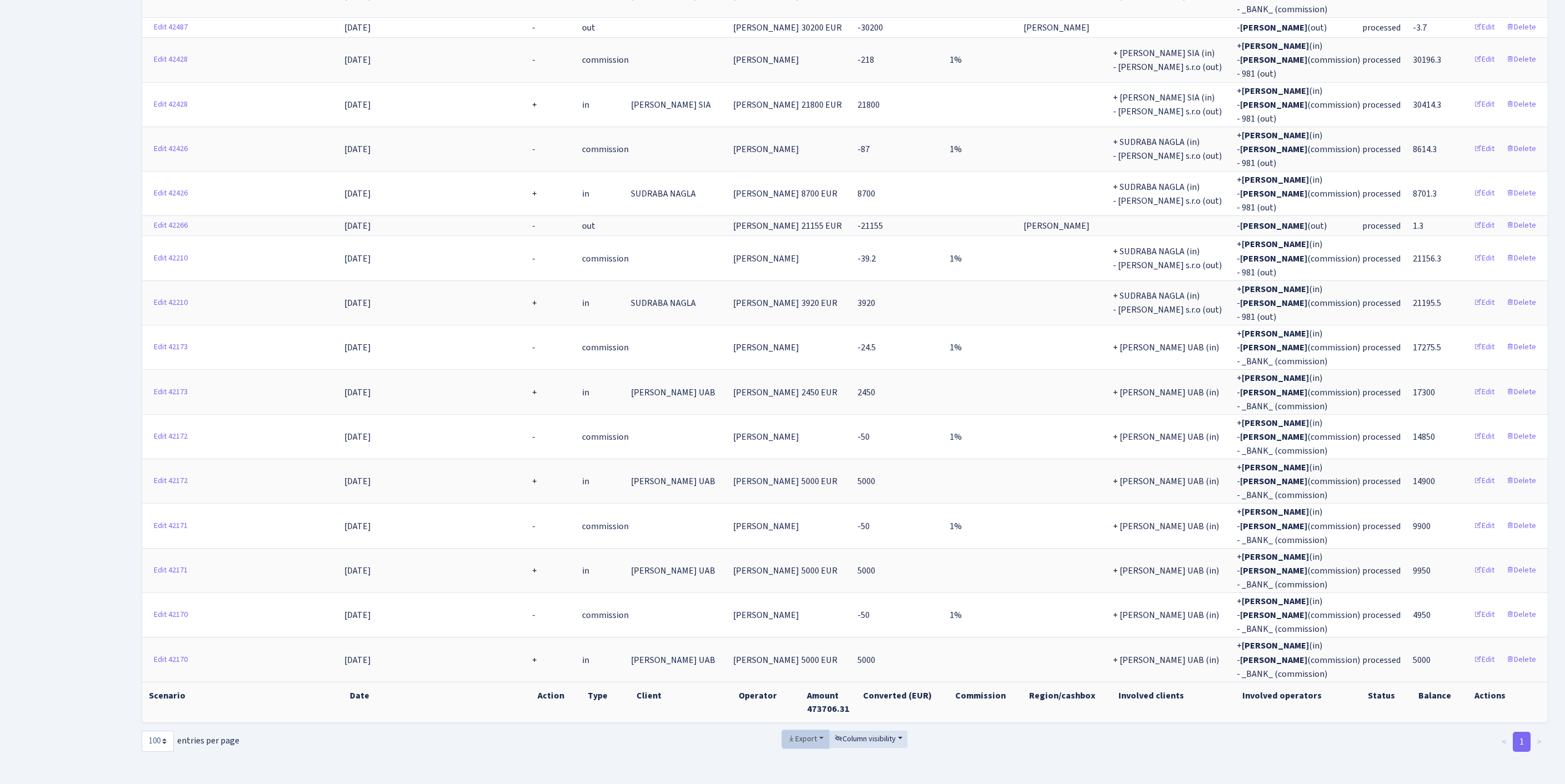
click at [788, 734] on span "Export" at bounding box center [802, 739] width 29 height 11
click at [795, 651] on span "Excel" at bounding box center [804, 656] width 18 height 11
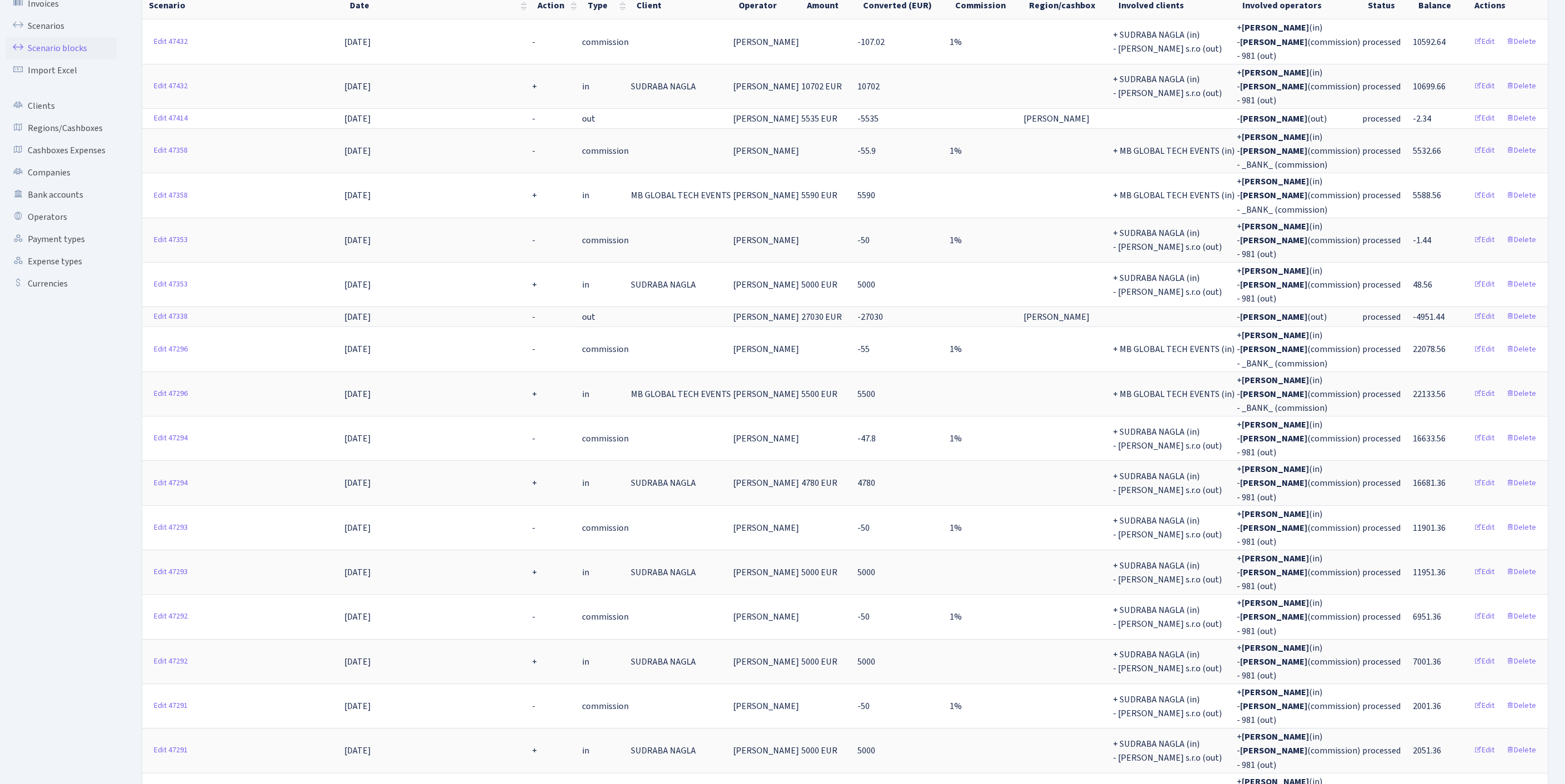
scroll to position [0, 0]
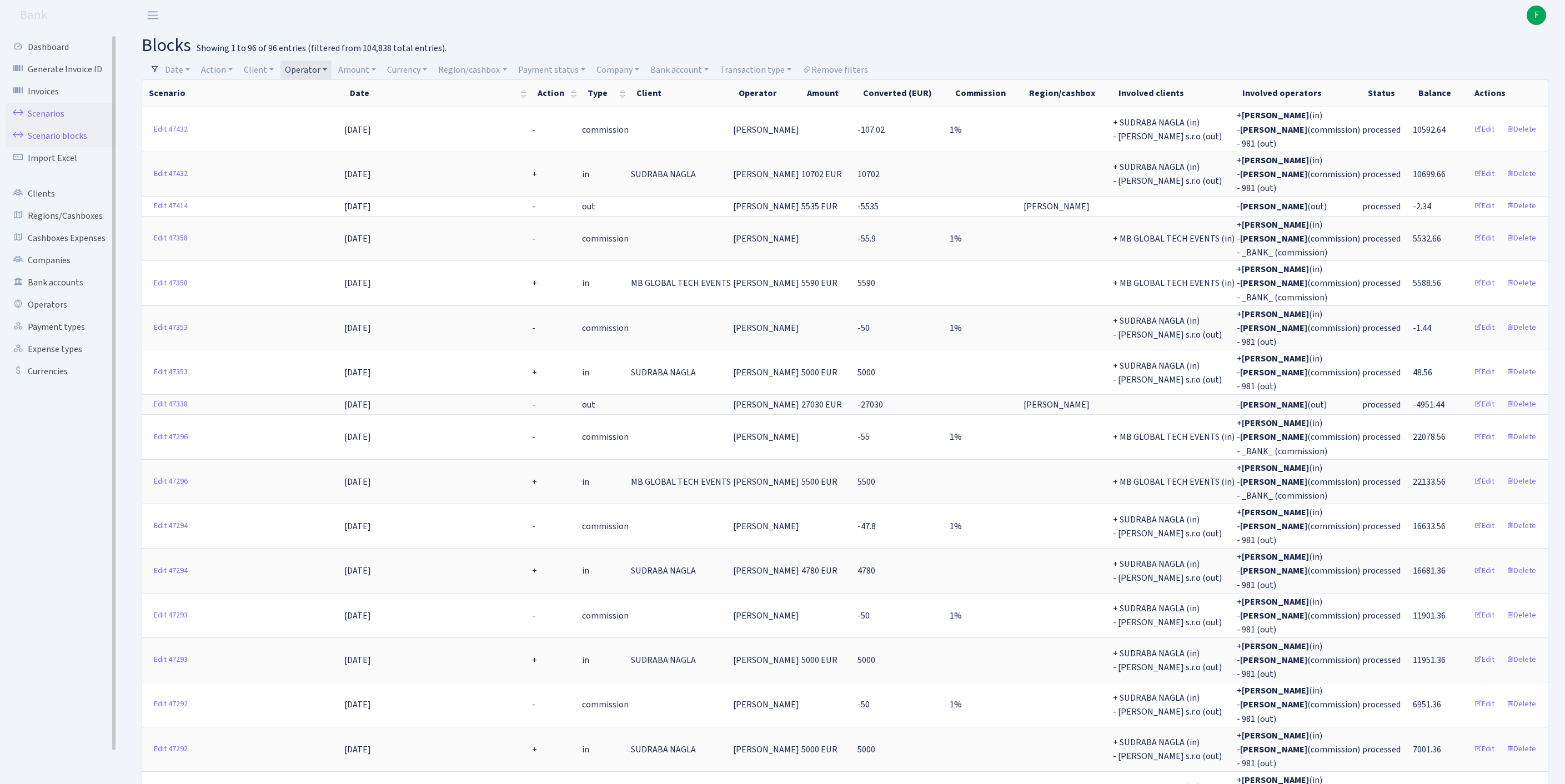
click at [55, 114] on link "Scenarios" at bounding box center [61, 114] width 111 height 23
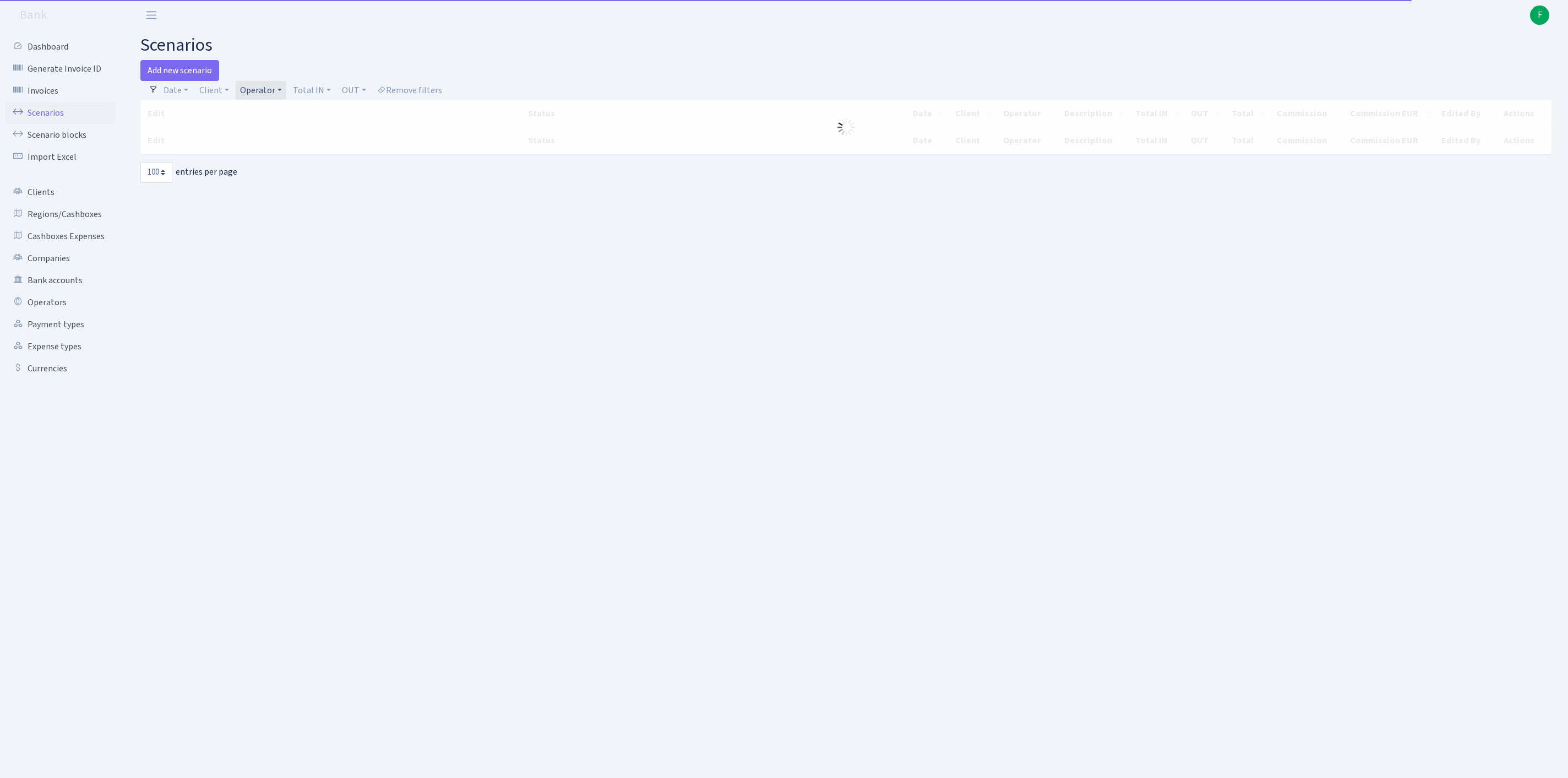
select select "100"
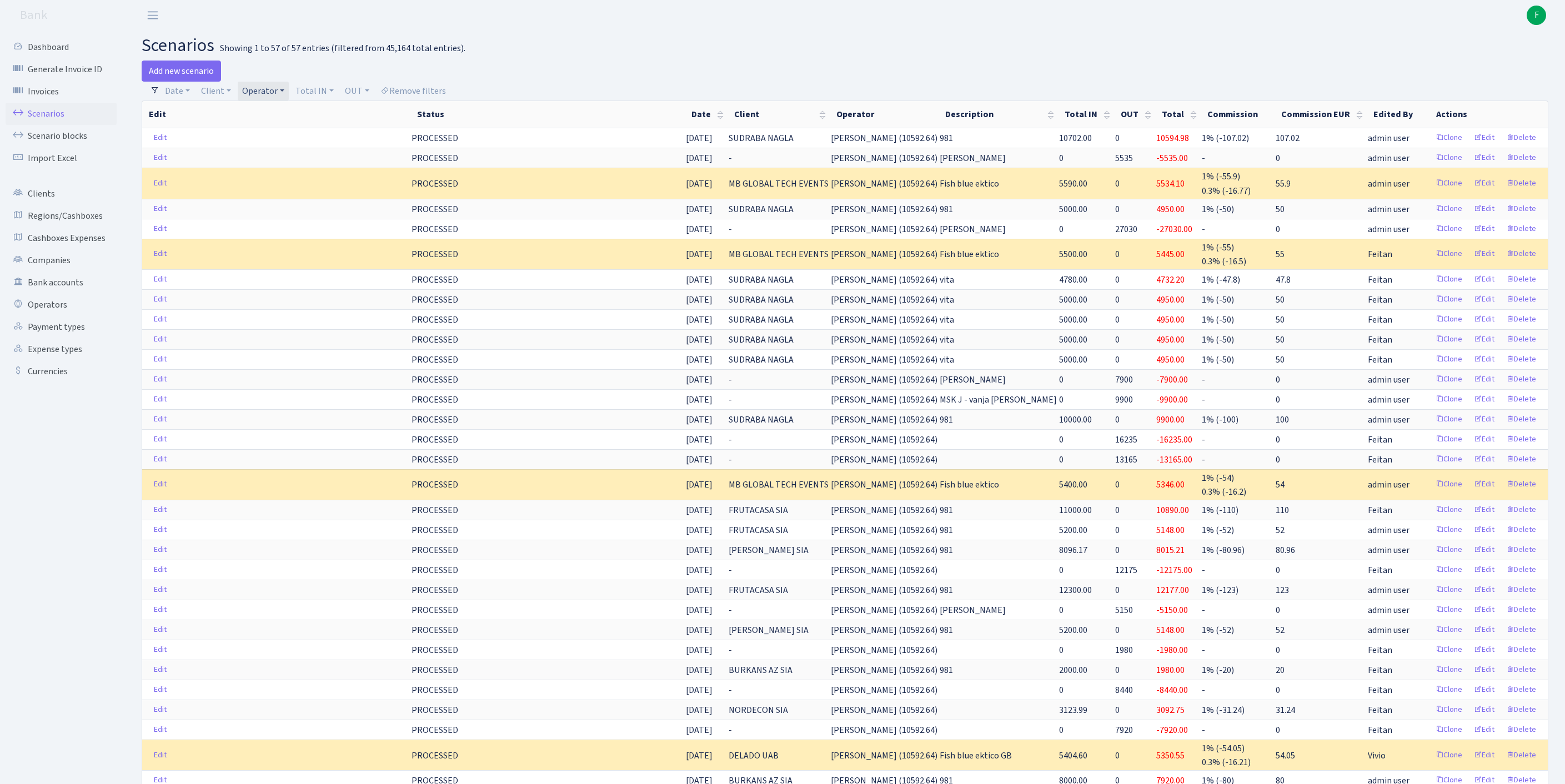
click at [289, 97] on link "Operator" at bounding box center [263, 91] width 51 height 19
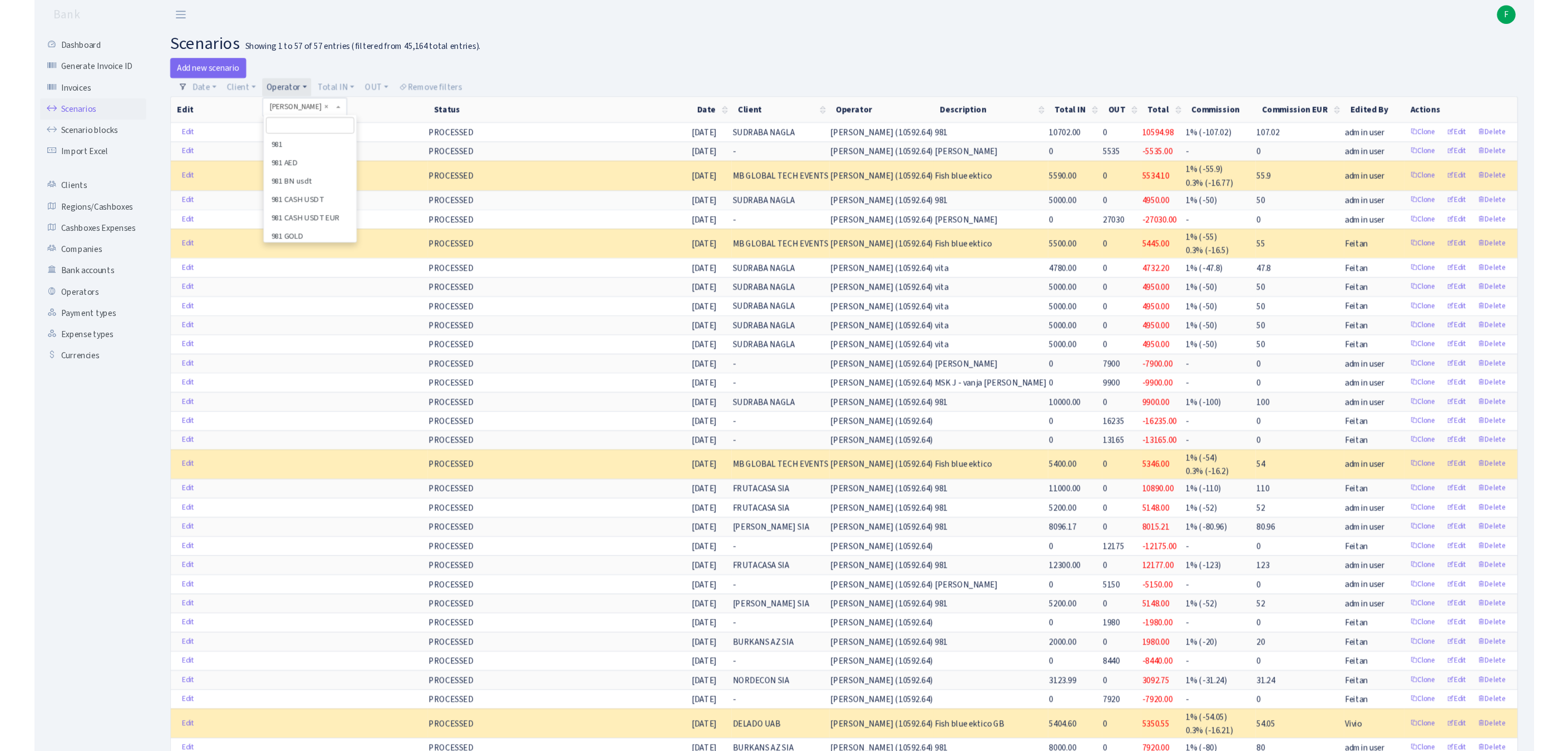
scroll to position [6308, 0]
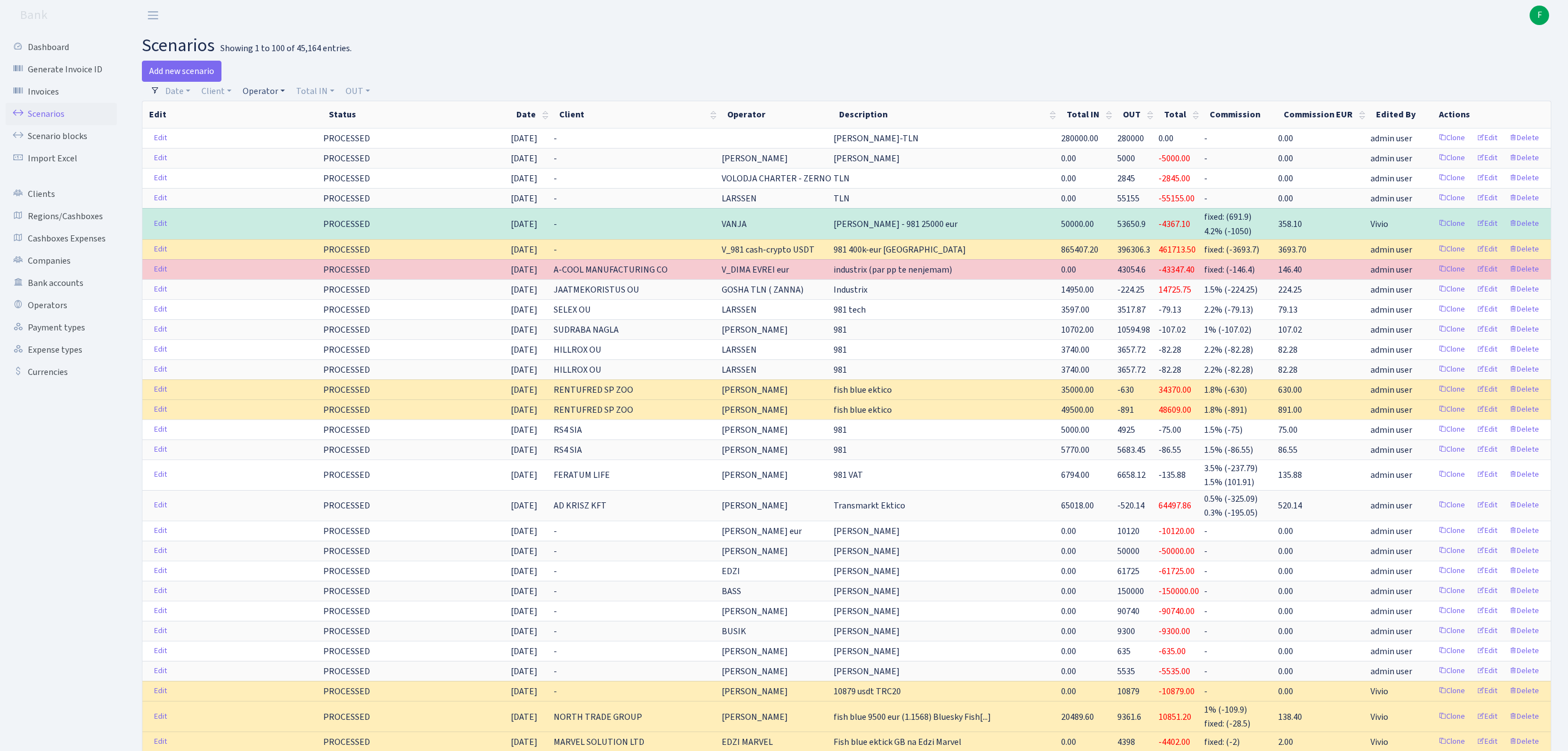
click at [281, 89] on link "Operator" at bounding box center [263, 91] width 51 height 19
click at [300, 139] on input "search" at bounding box center [288, 131] width 92 height 17
type input "sve"
click at [293, 161] on li "[PERSON_NAME]" at bounding box center [287, 151] width 95 height 19
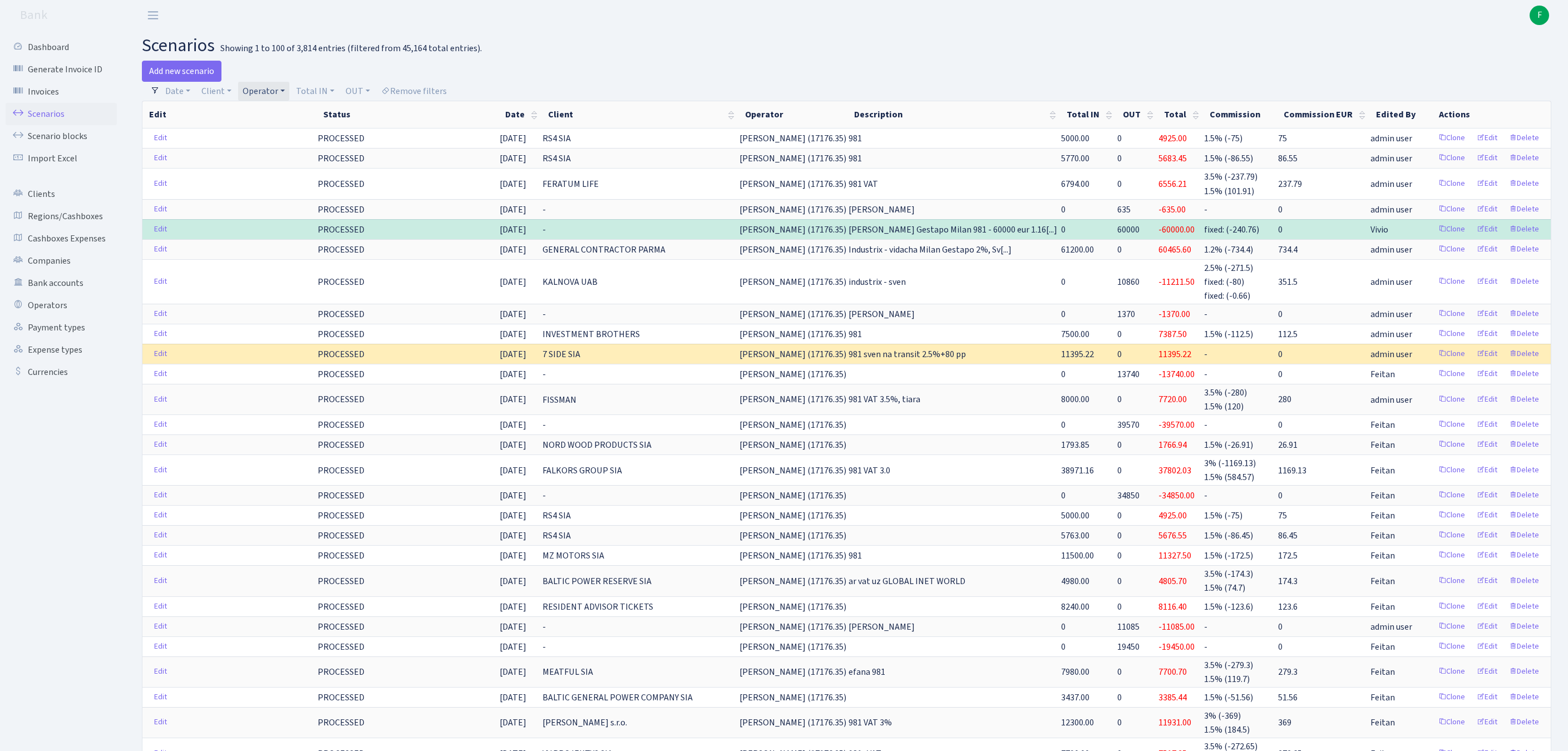
click at [289, 96] on link "Operator" at bounding box center [263, 91] width 51 height 19
click at [301, 139] on input "search" at bounding box center [288, 131] width 92 height 17
type input "ivo"
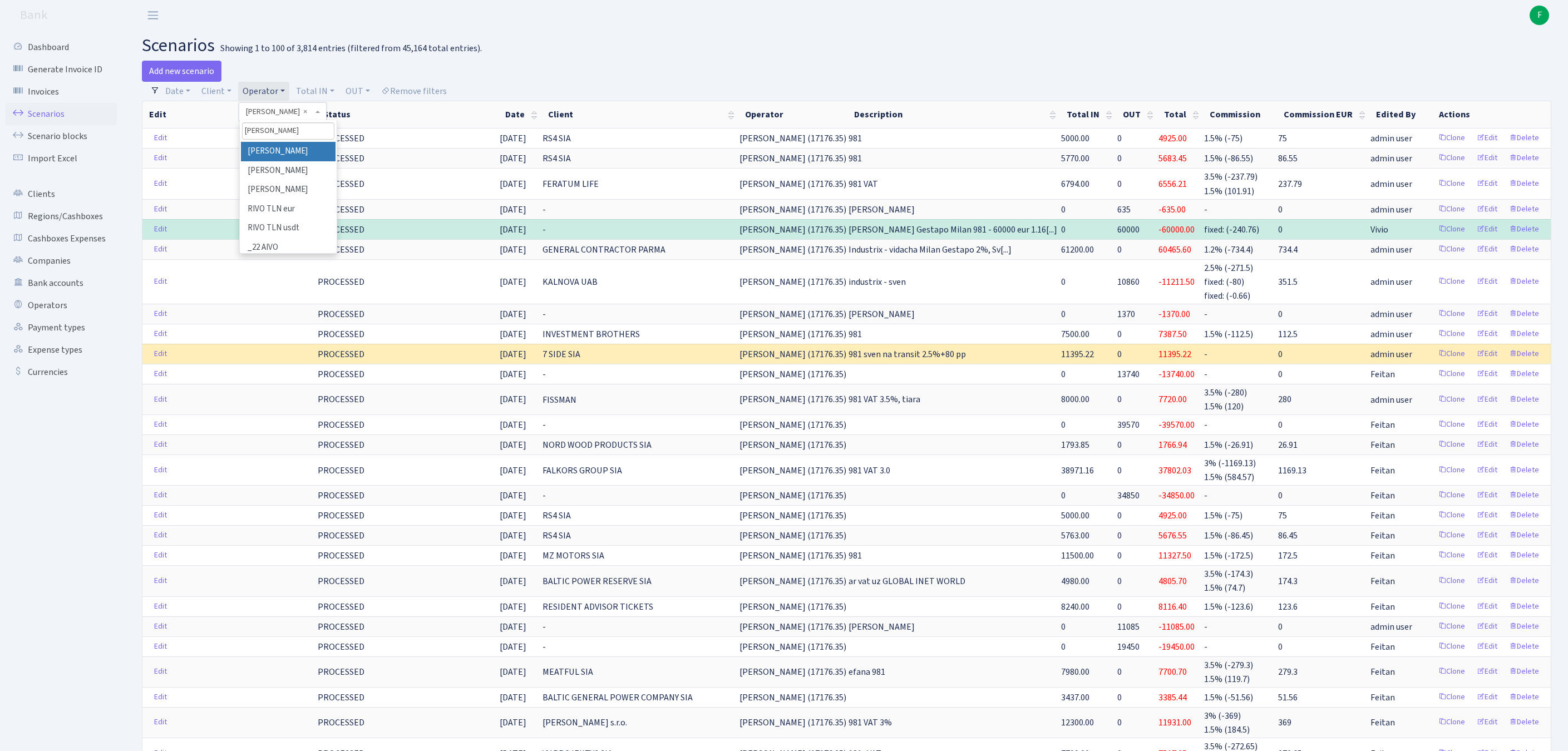
click at [285, 161] on li "[PERSON_NAME]" at bounding box center [287, 151] width 95 height 19
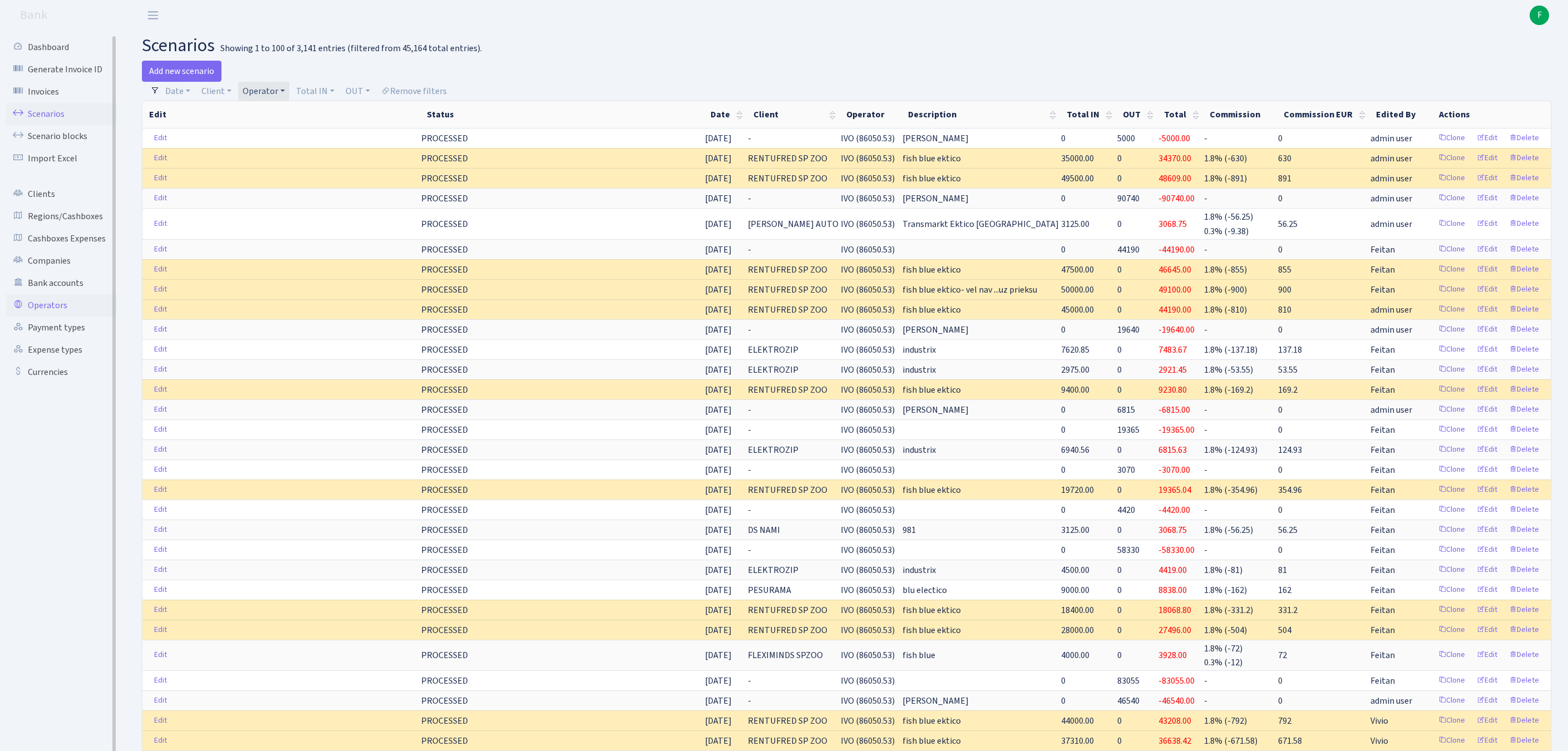
click at [51, 317] on link "Operators" at bounding box center [61, 306] width 111 height 23
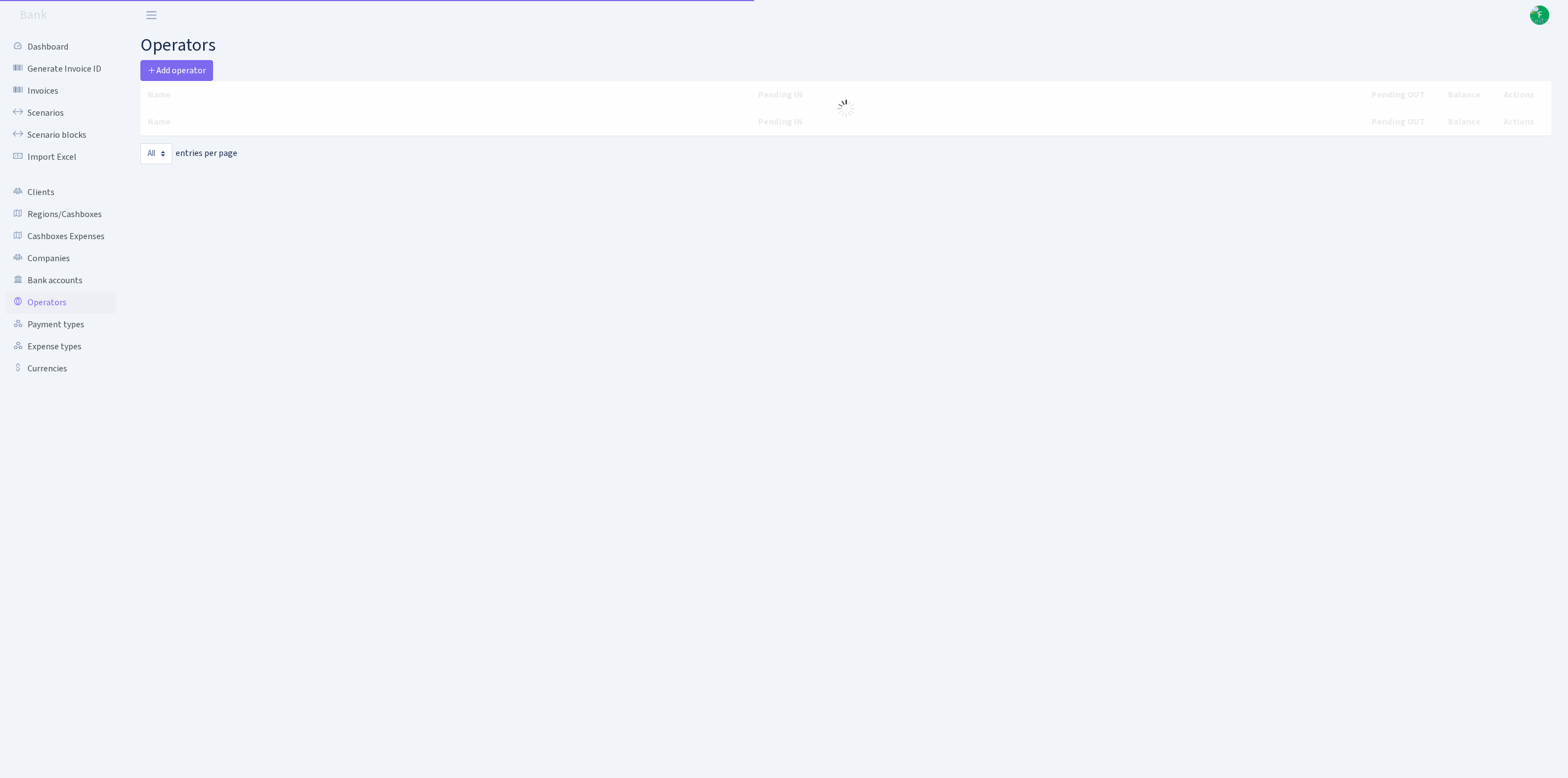
select select "-1"
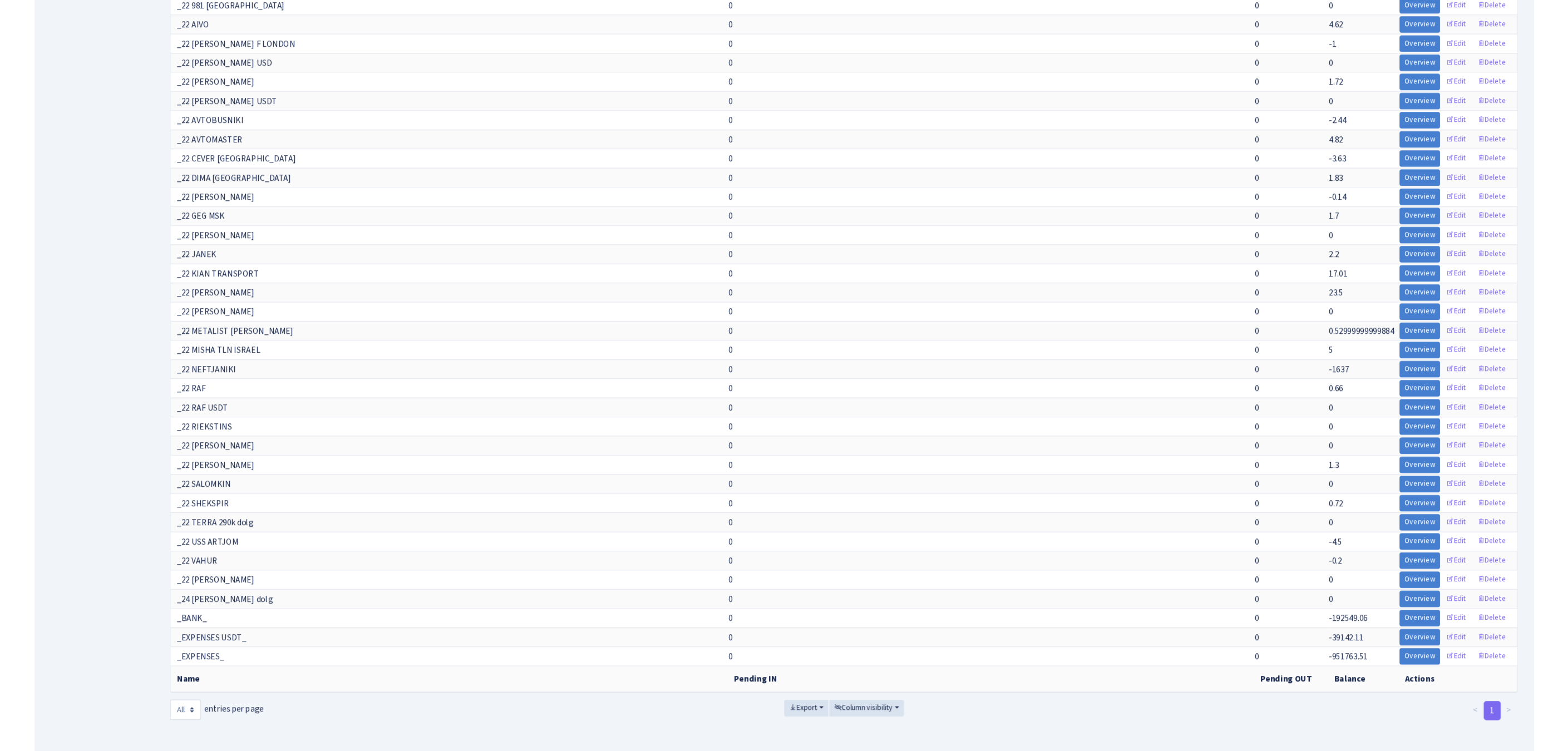
scroll to position [10386, 0]
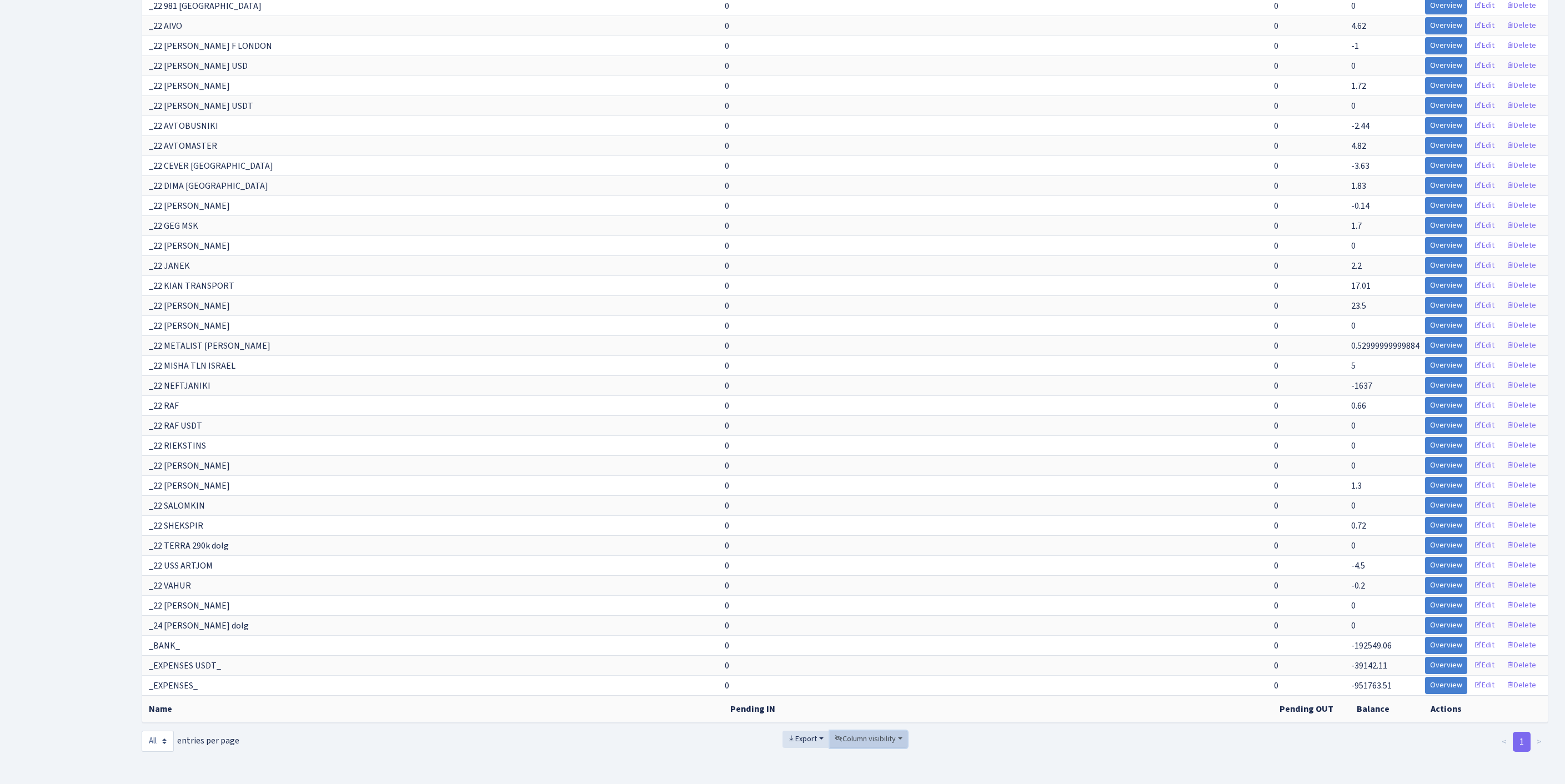
click at [882, 734] on span "Column visibility" at bounding box center [865, 739] width 61 height 11
click at [855, 671] on span "Pending IN" at bounding box center [862, 676] width 38 height 11
click at [875, 685] on link "Pending OUT" at bounding box center [873, 694] width 89 height 17
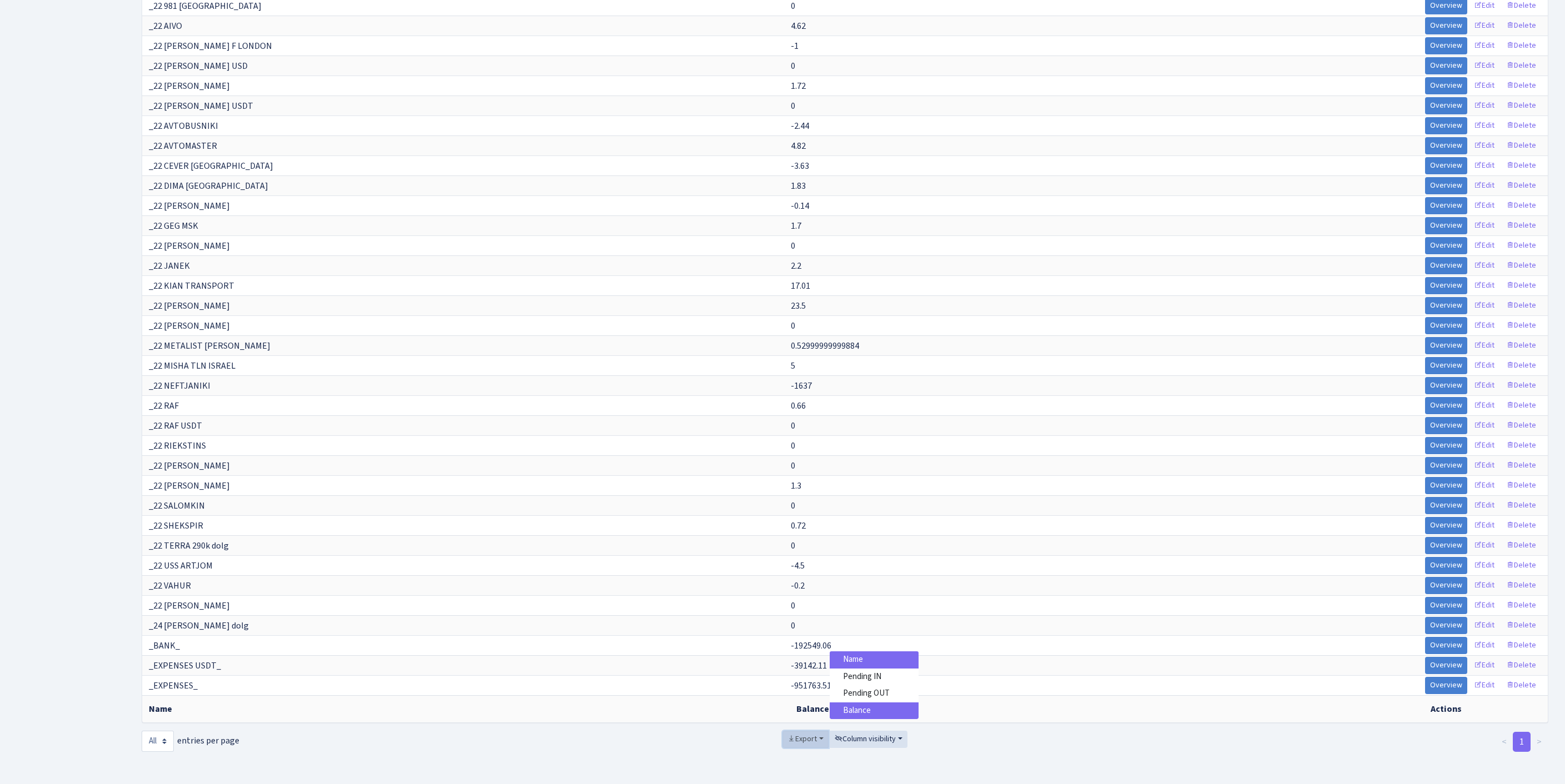
click at [793, 734] on span "Export" at bounding box center [802, 739] width 29 height 11
click at [795, 651] on span "Excel" at bounding box center [804, 657] width 18 height 11
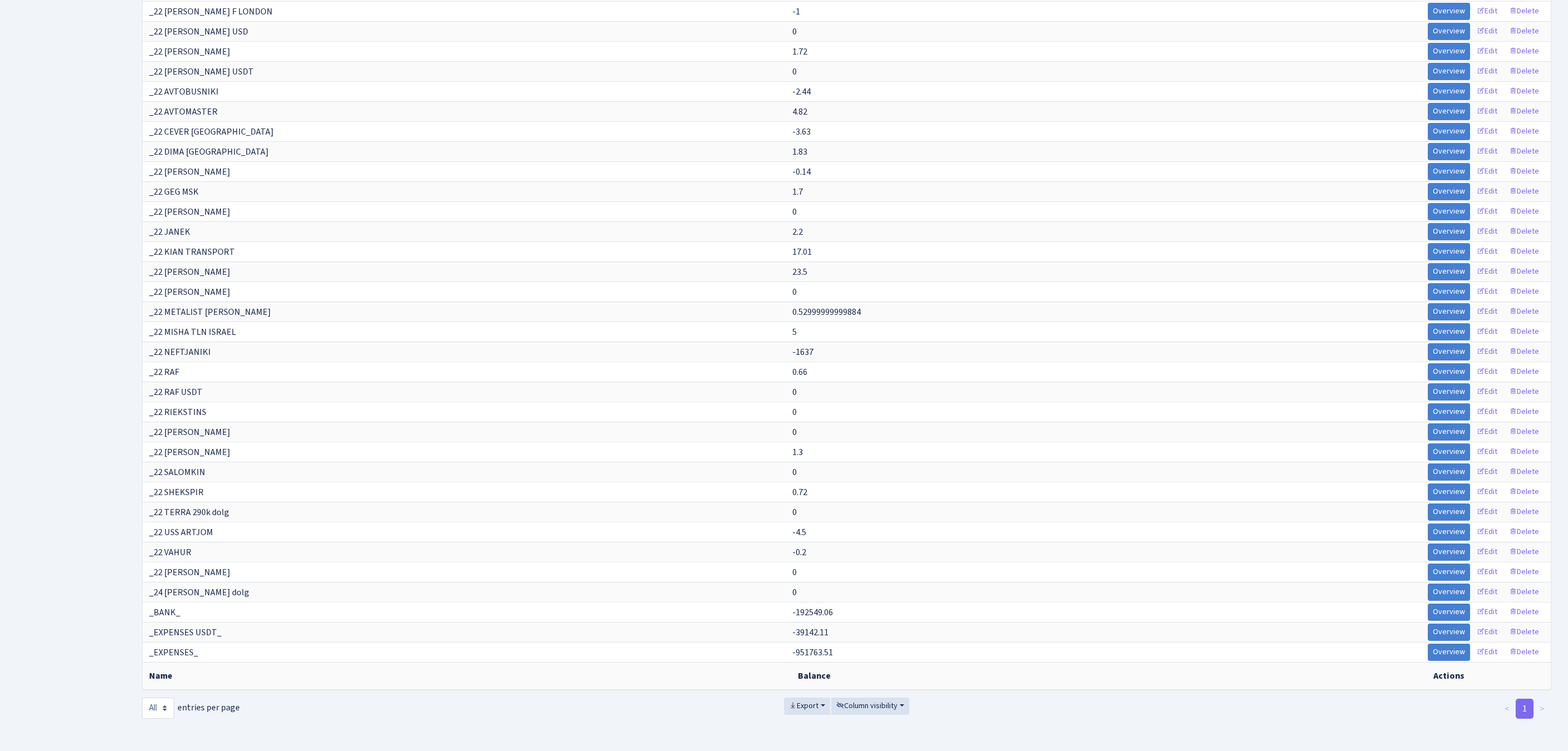
scroll to position [3686, 0]
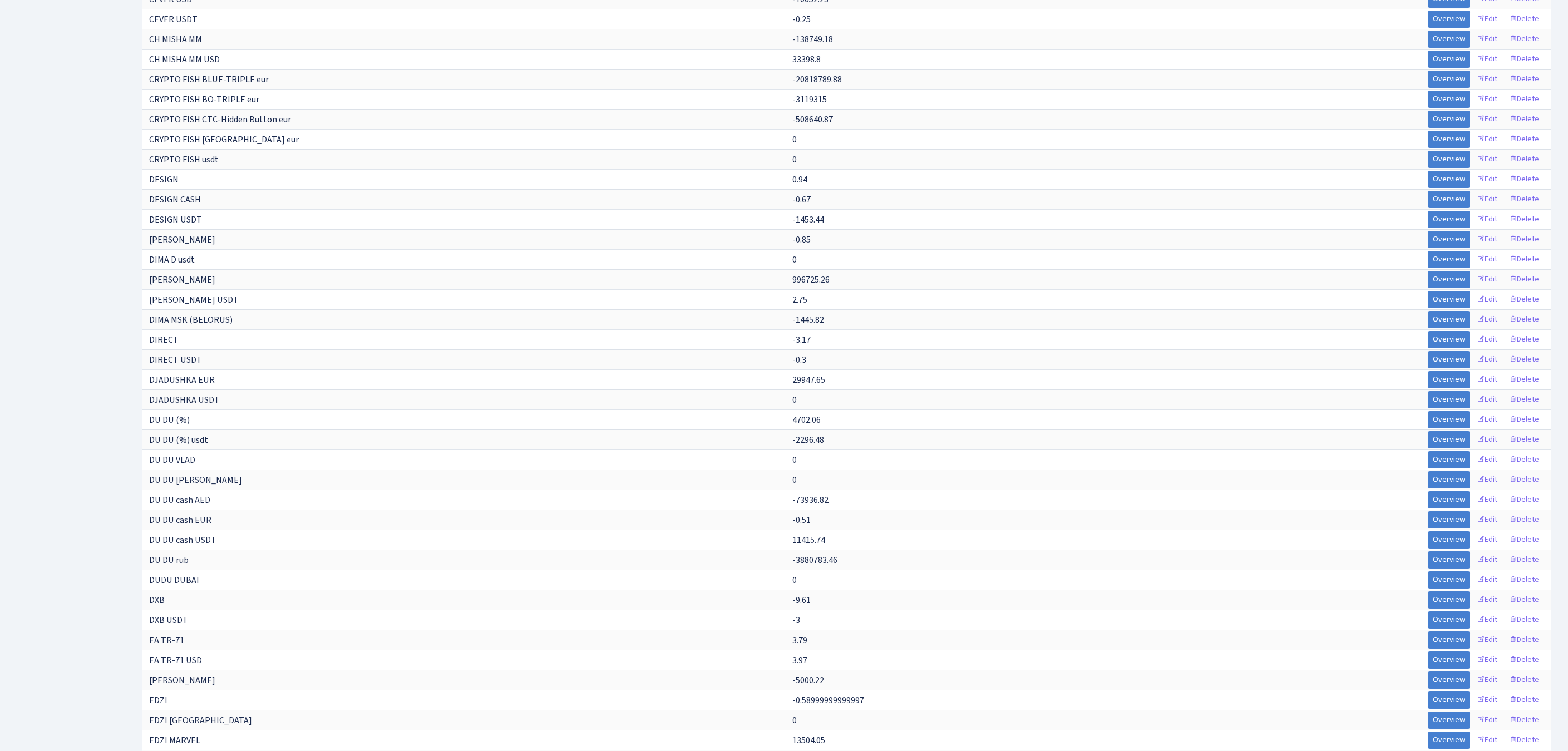
scroll to position [2508, 0]
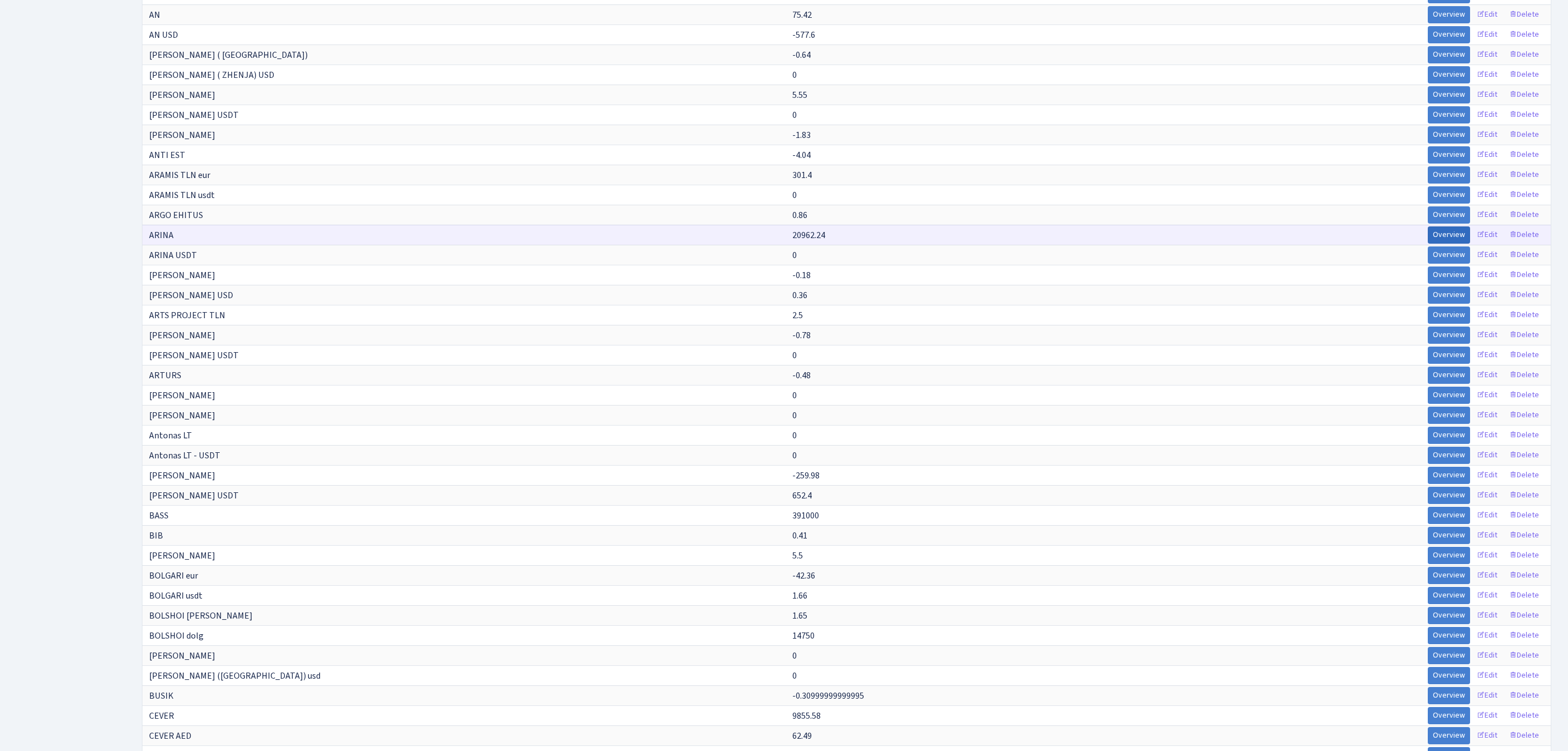
click at [1427, 244] on link "Overview" at bounding box center [1448, 235] width 43 height 17
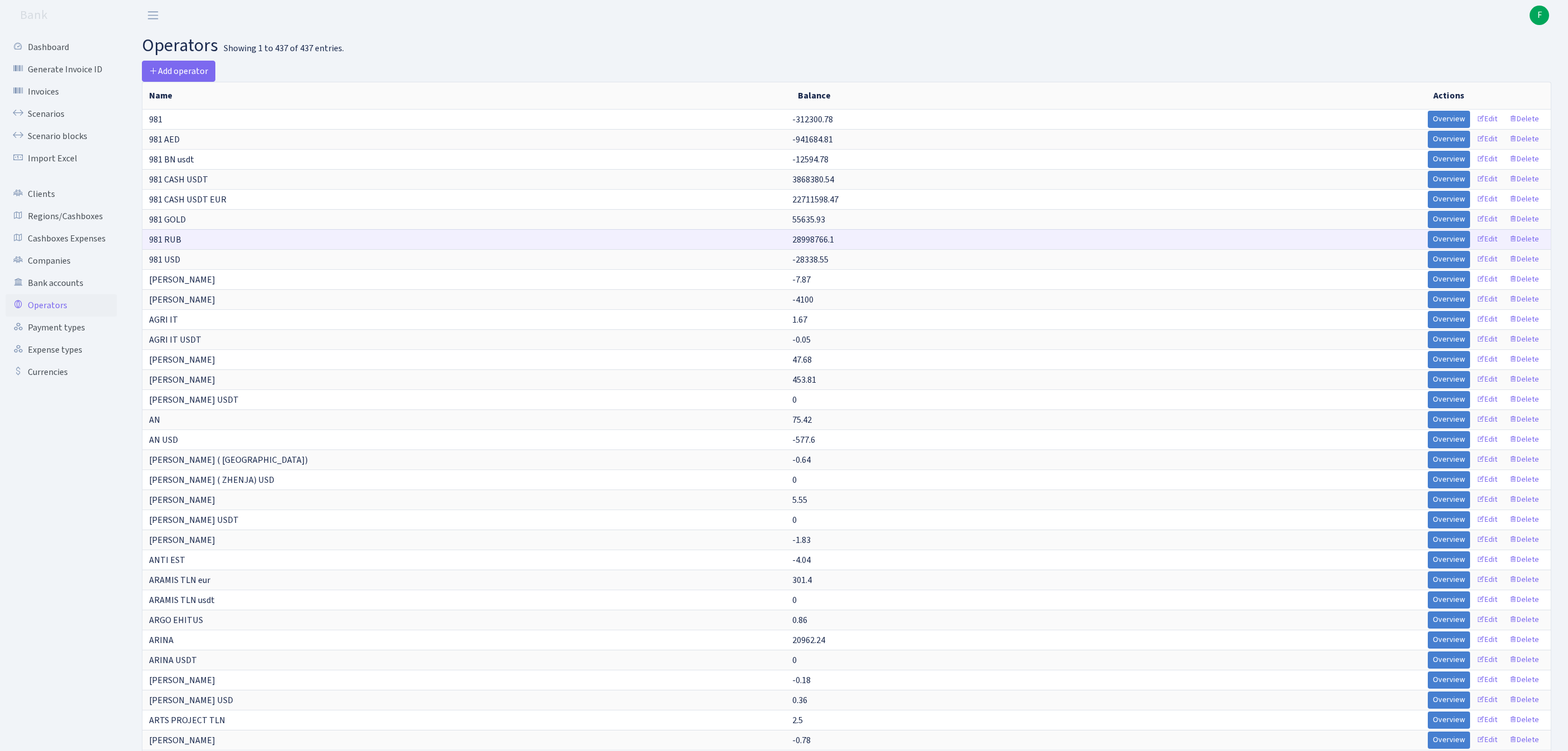
scroll to position [1006, 0]
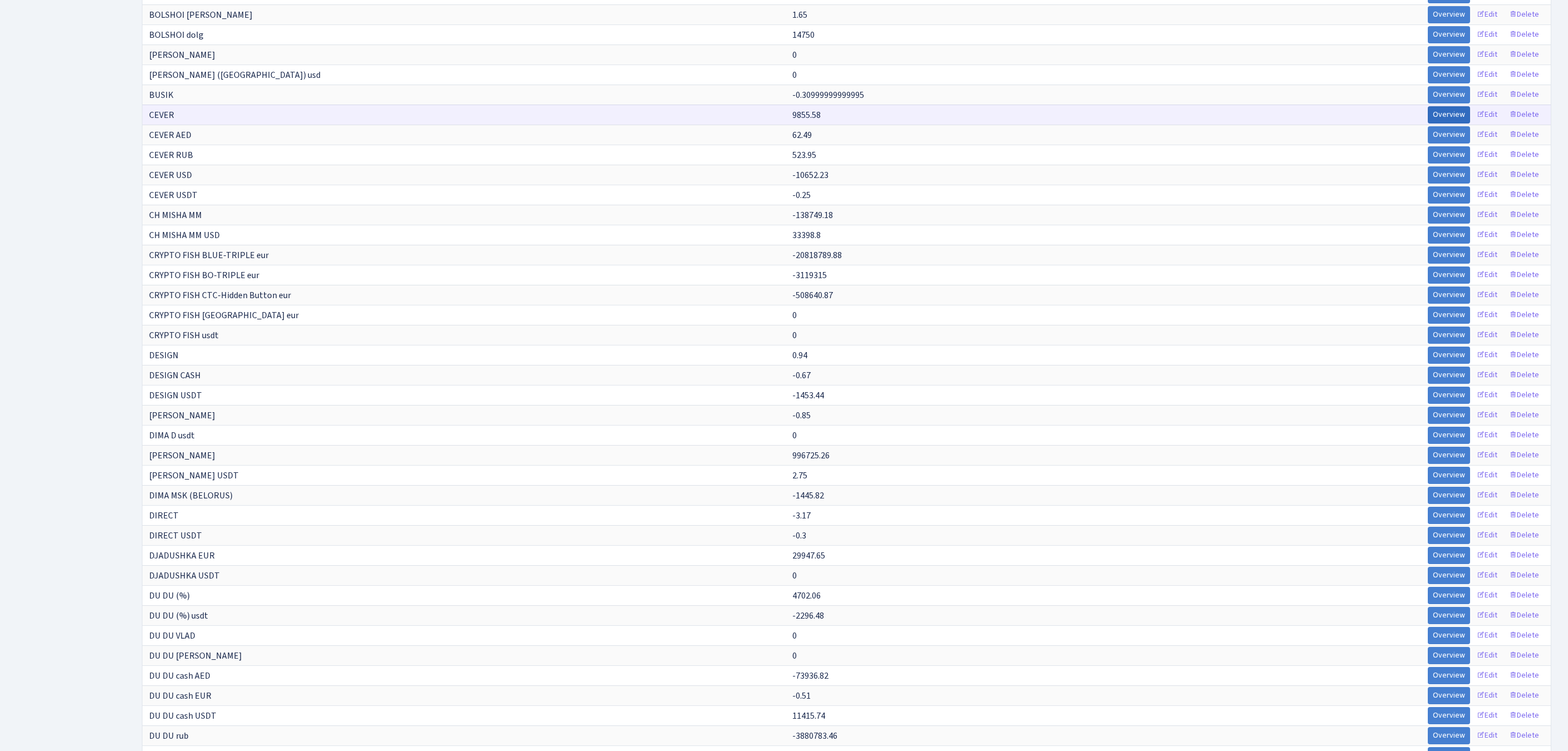
click at [1427, 123] on link "Overview" at bounding box center [1448, 115] width 43 height 17
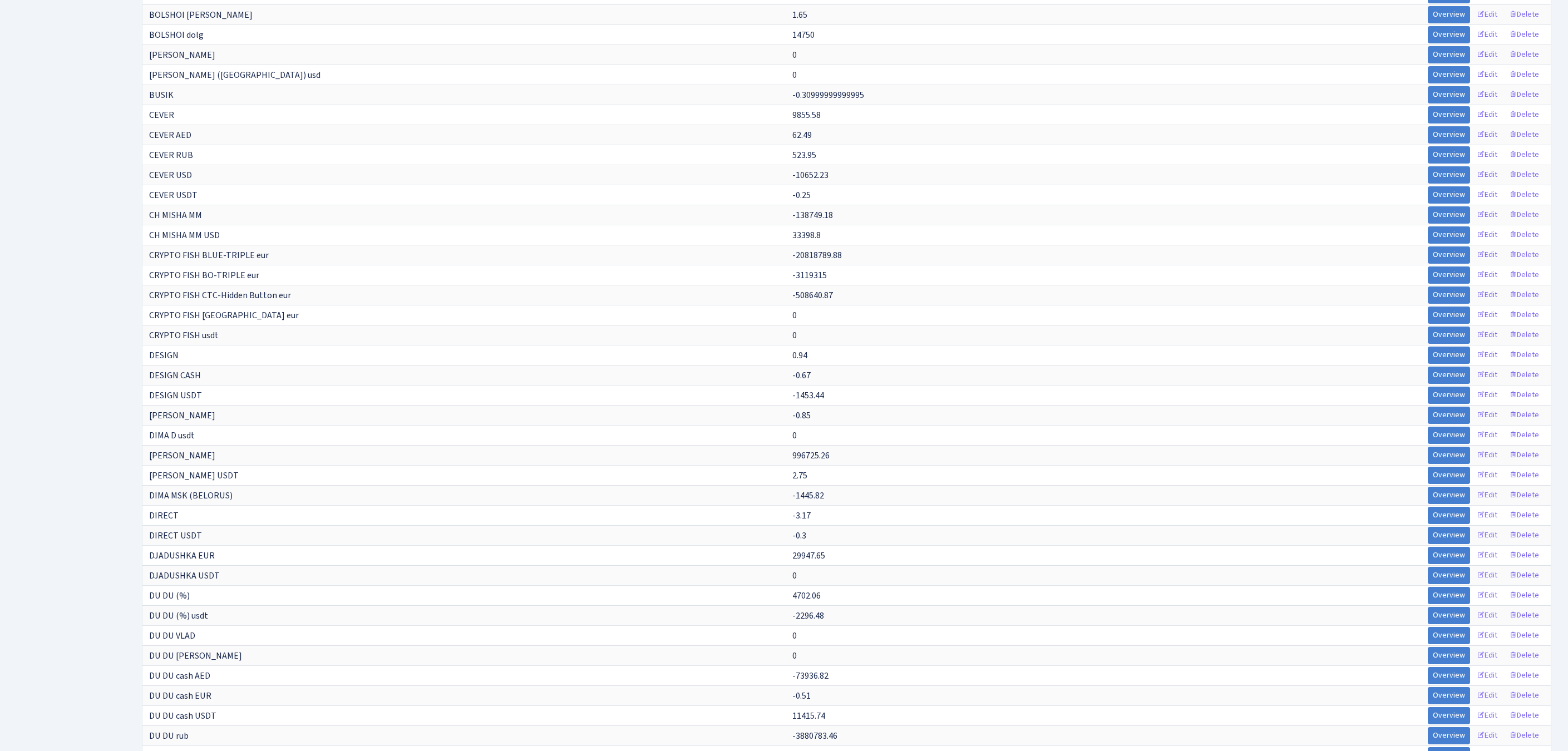
scroll to position [1557, 0]
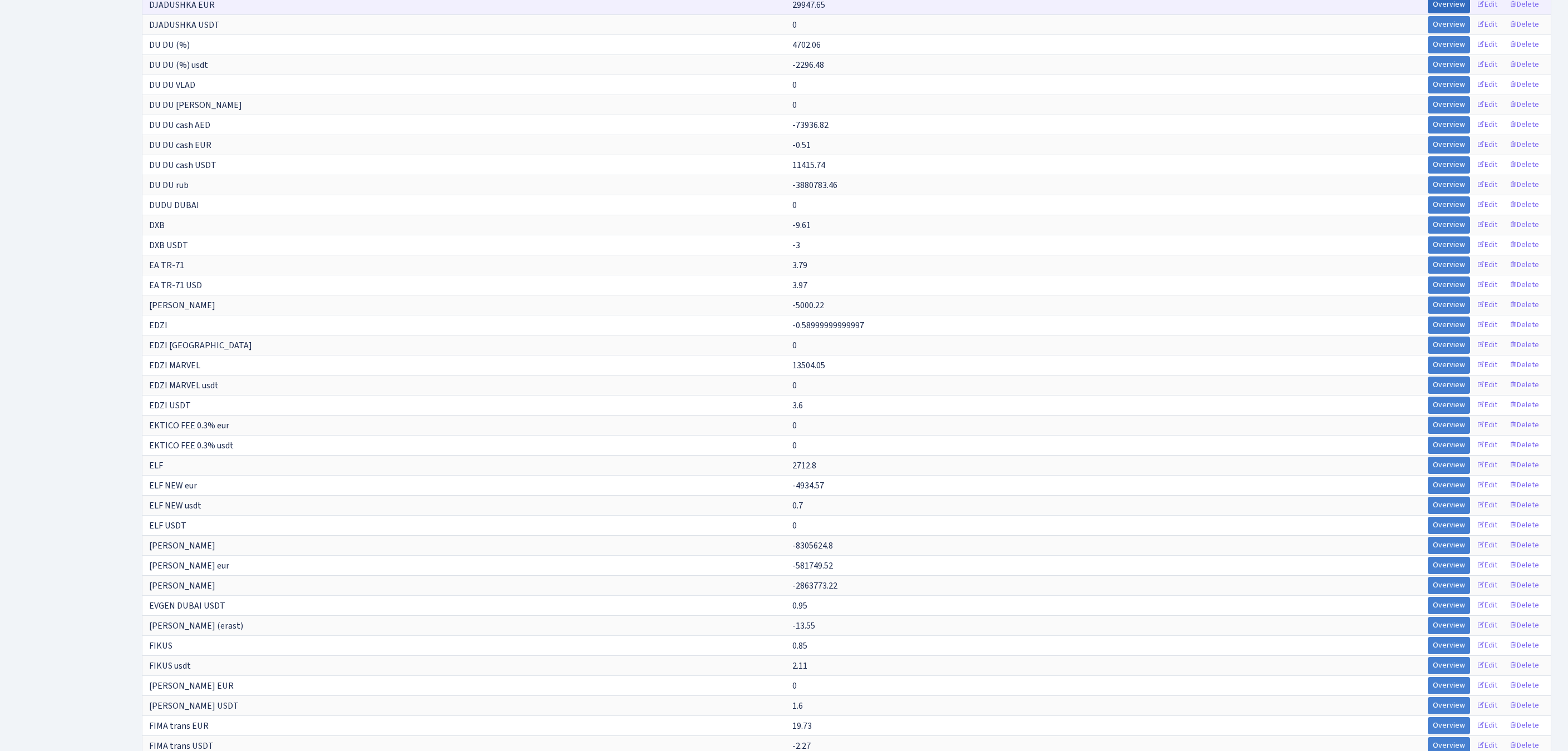
click at [1427, 13] on link "Overview" at bounding box center [1448, 5] width 43 height 17
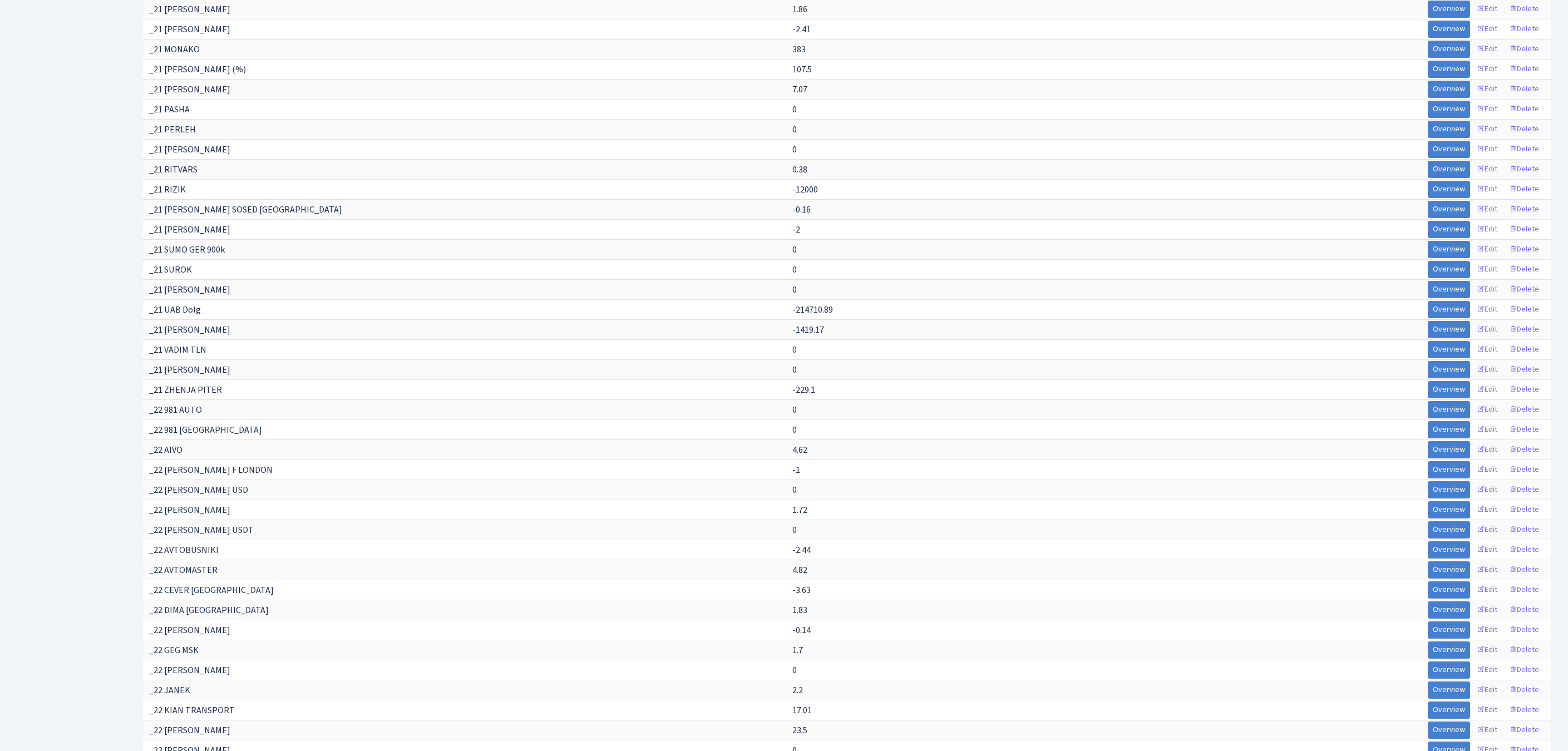
drag, startPoint x: 1154, startPoint y: 390, endPoint x: 1209, endPoint y: 390, distance: 55.0
drag, startPoint x: 1209, startPoint y: 390, endPoint x: 1268, endPoint y: 391, distance: 59.0
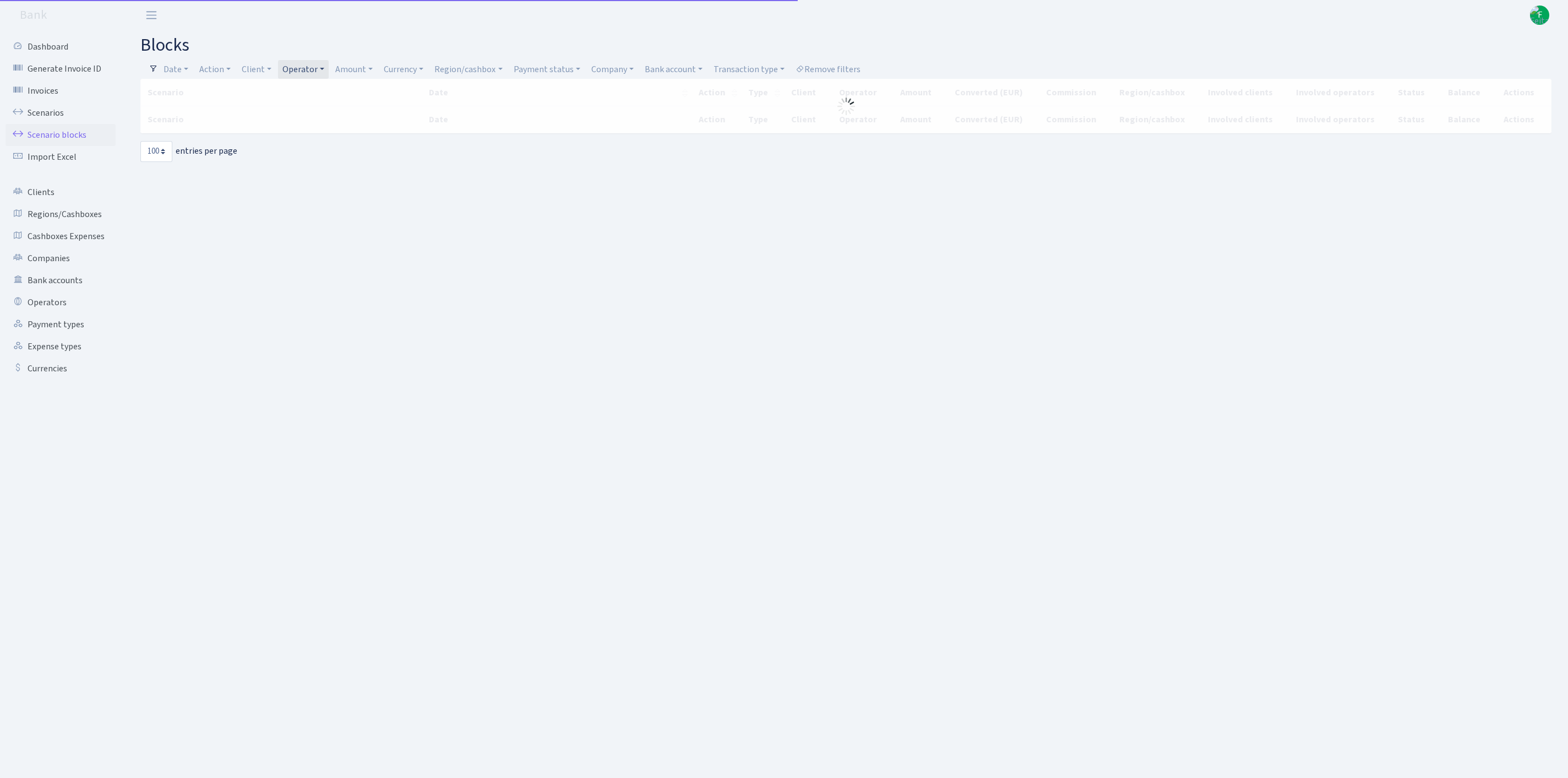
select select "100"
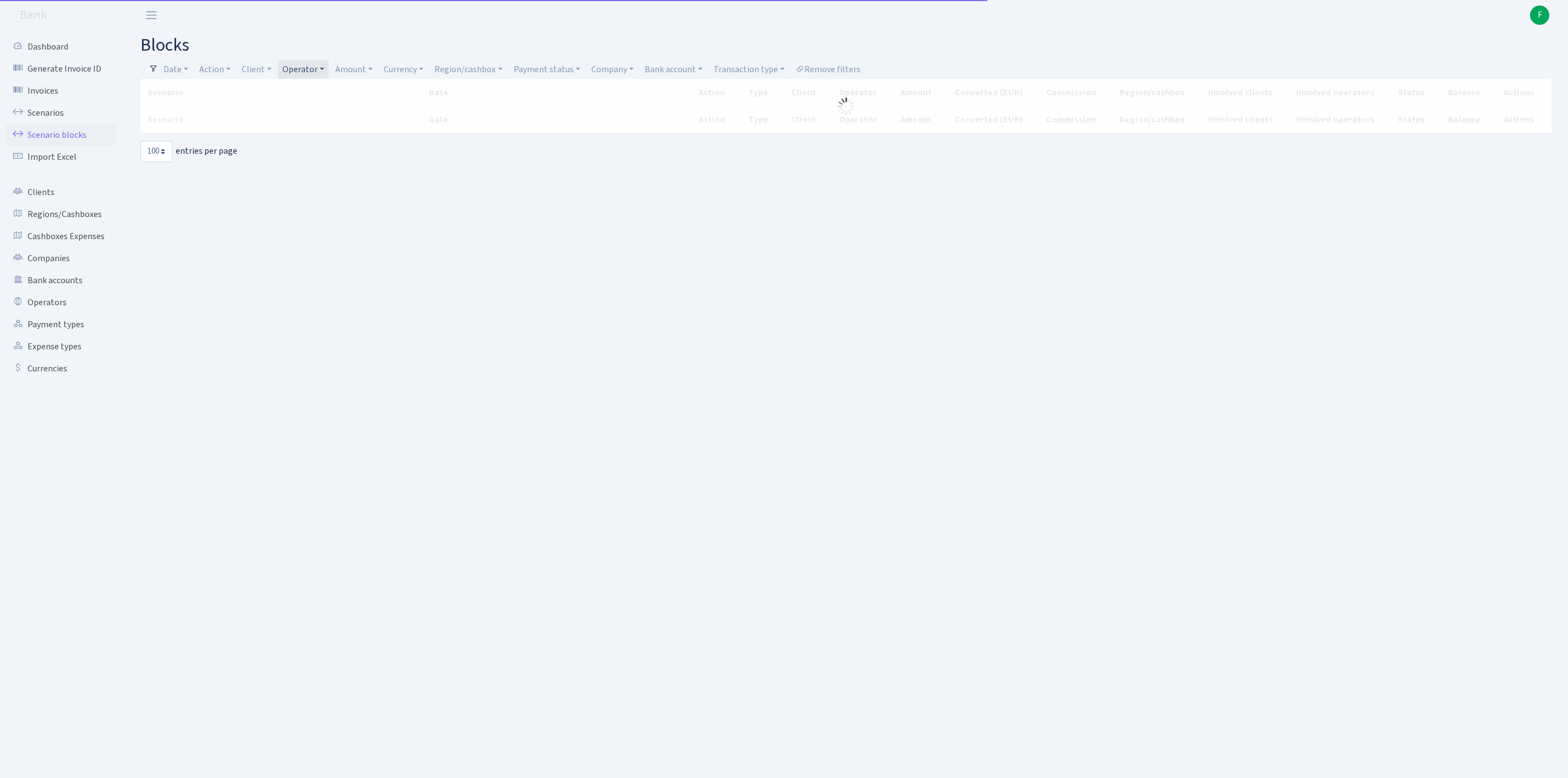
select select "100"
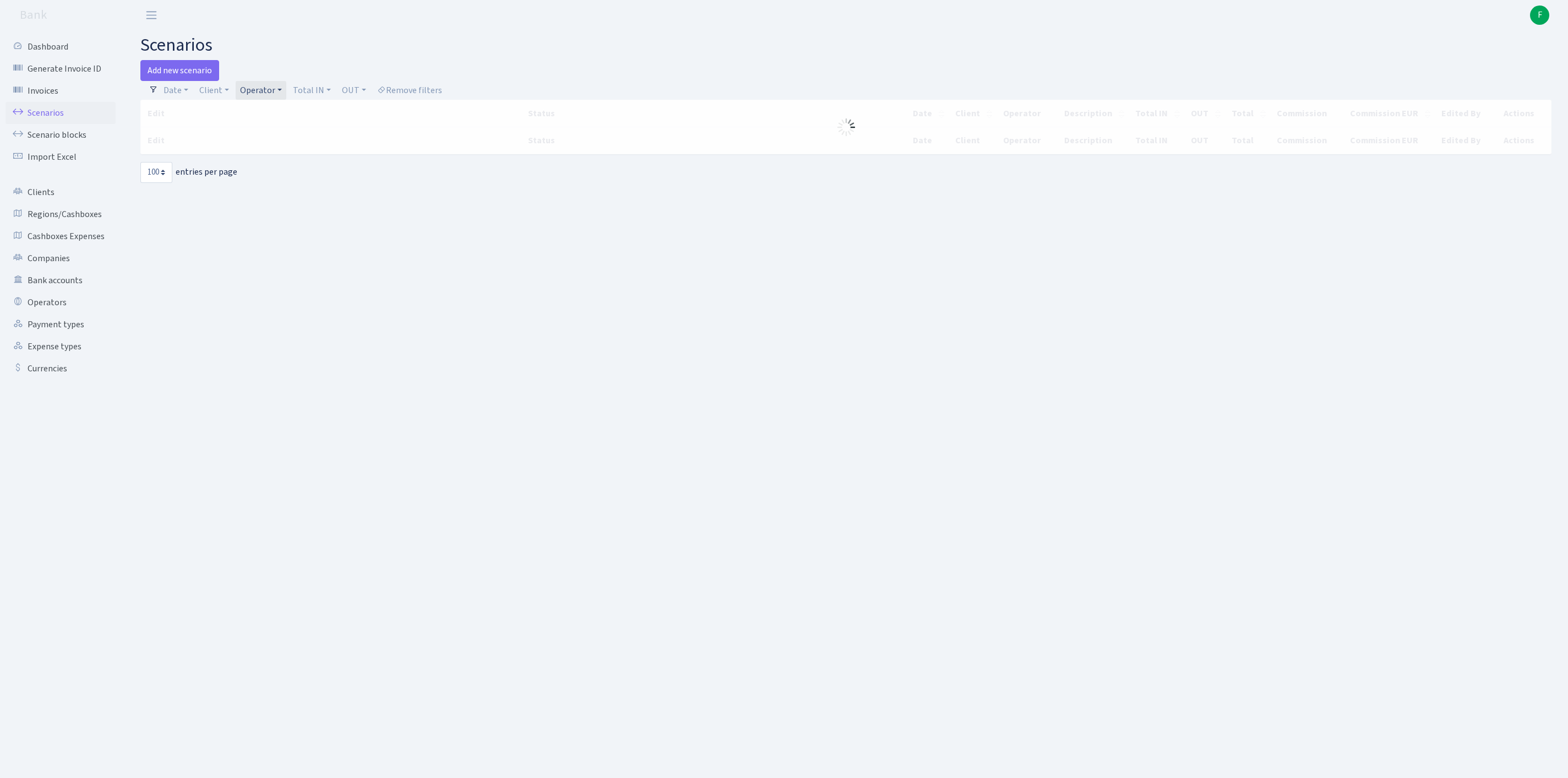
select select "100"
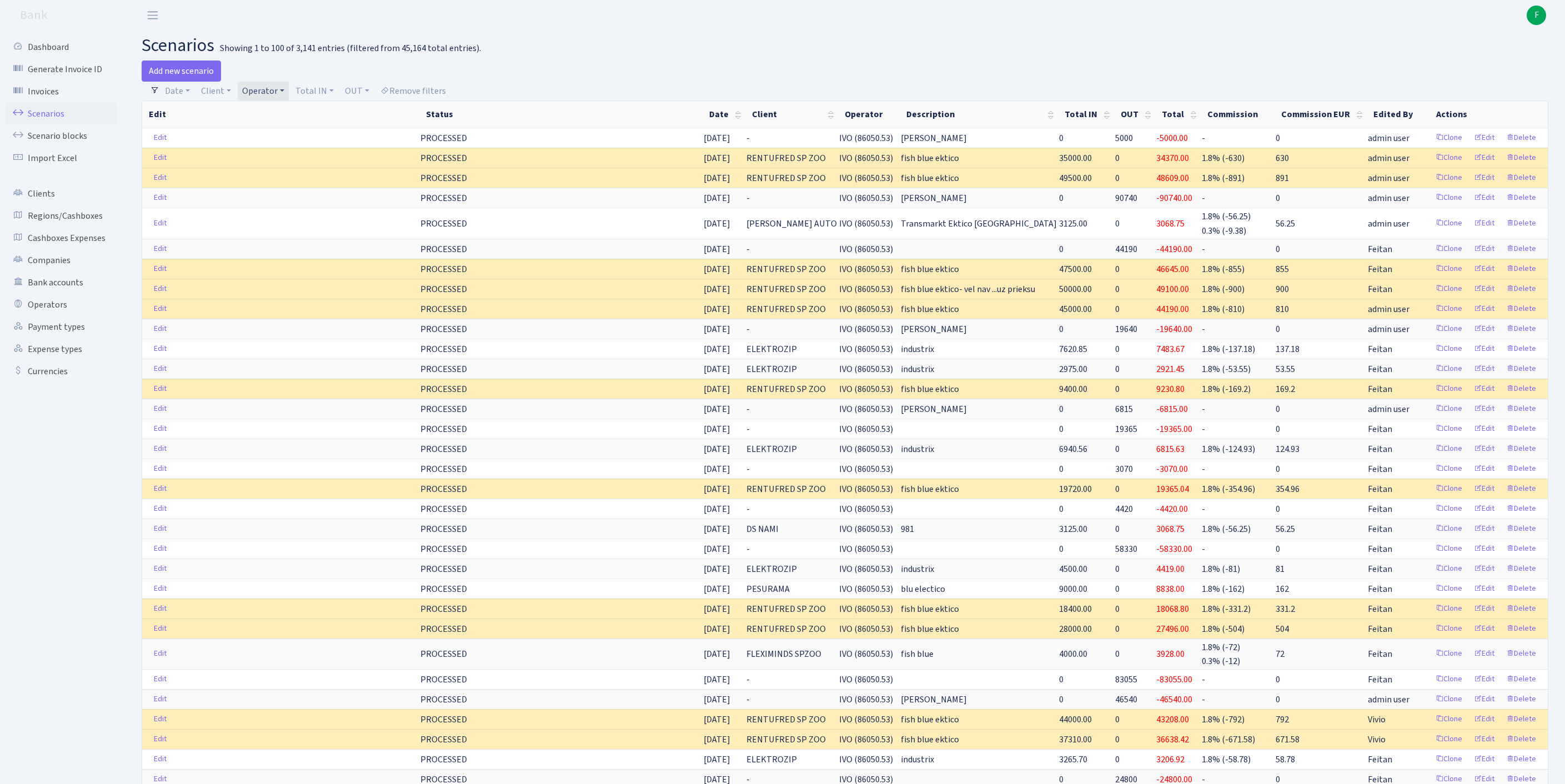
click at [289, 95] on link "Operator" at bounding box center [263, 91] width 51 height 19
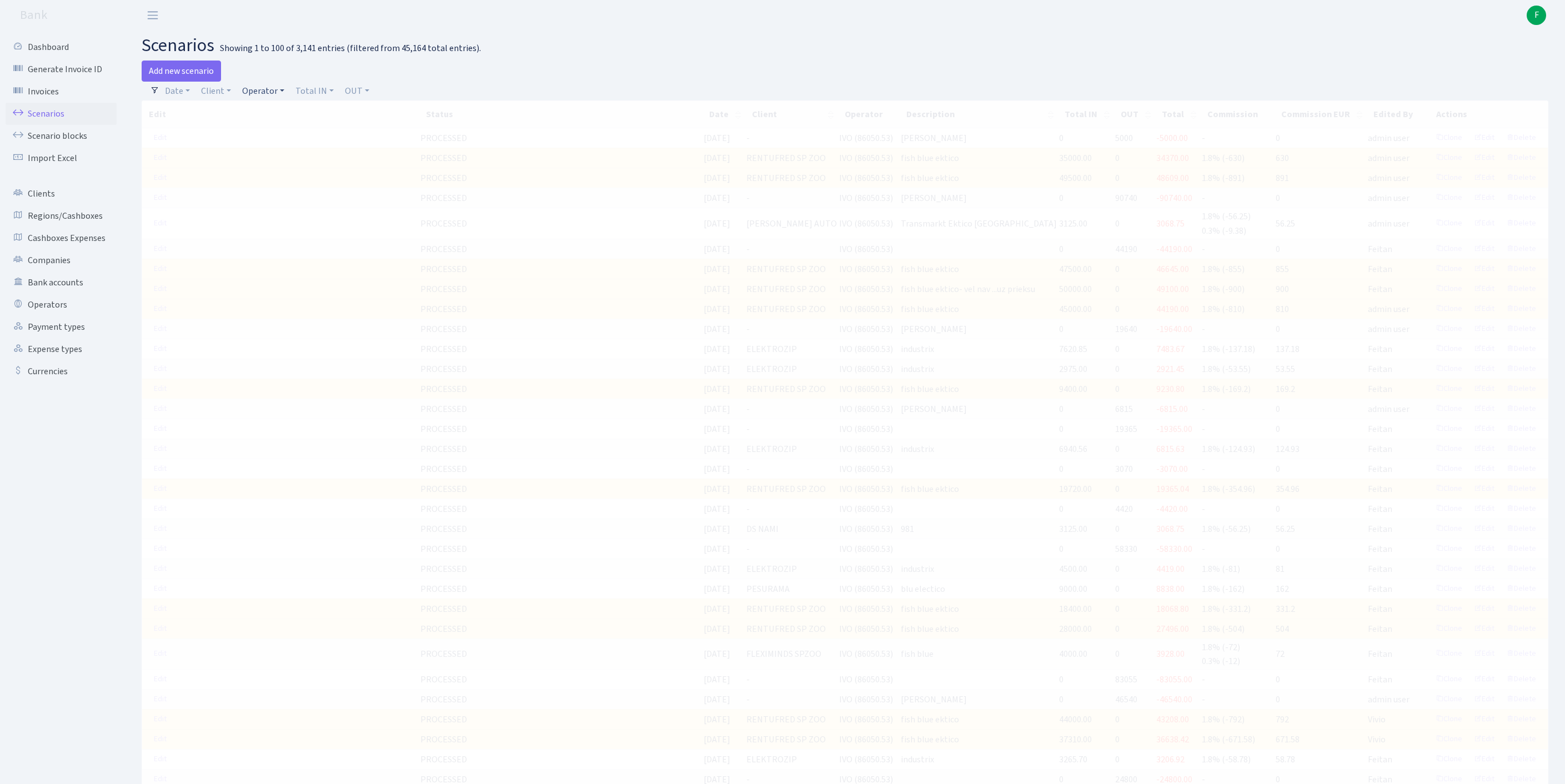
click at [277, 95] on link "Operator" at bounding box center [263, 91] width 51 height 19
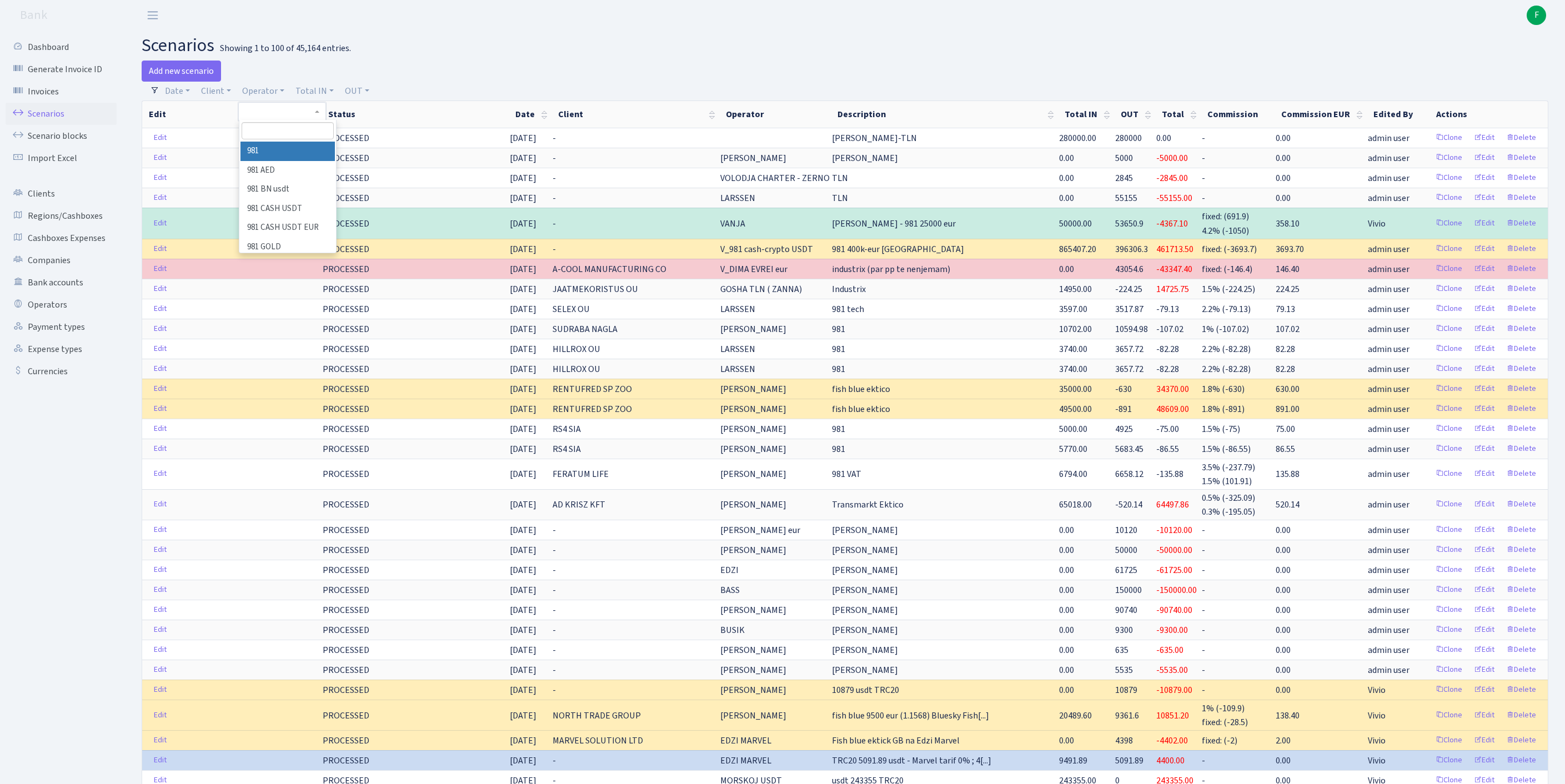
click at [273, 139] on input "search" at bounding box center [288, 131] width 92 height 17
type input "ULDI"
click at [318, 161] on li "[PERSON_NAME]" at bounding box center [287, 151] width 94 height 19
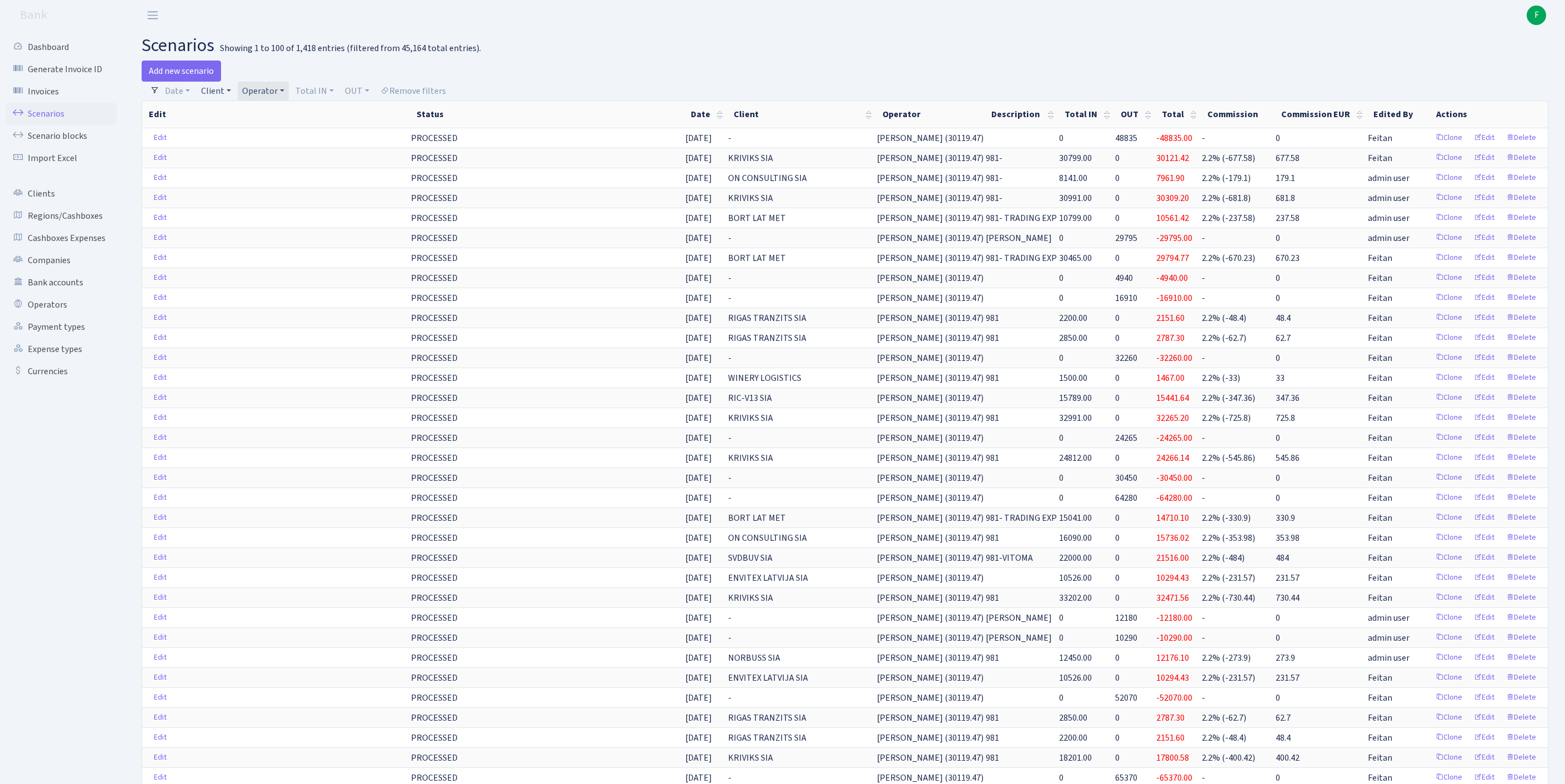
click at [222, 97] on link "Client" at bounding box center [216, 91] width 39 height 19
click at [245, 139] on input "search" at bounding box center [246, 131] width 92 height 17
type input "ST S"
click at [216, 97] on link "Client" at bounding box center [216, 91] width 39 height 19
click at [218, 98] on link "Client" at bounding box center [216, 91] width 39 height 19
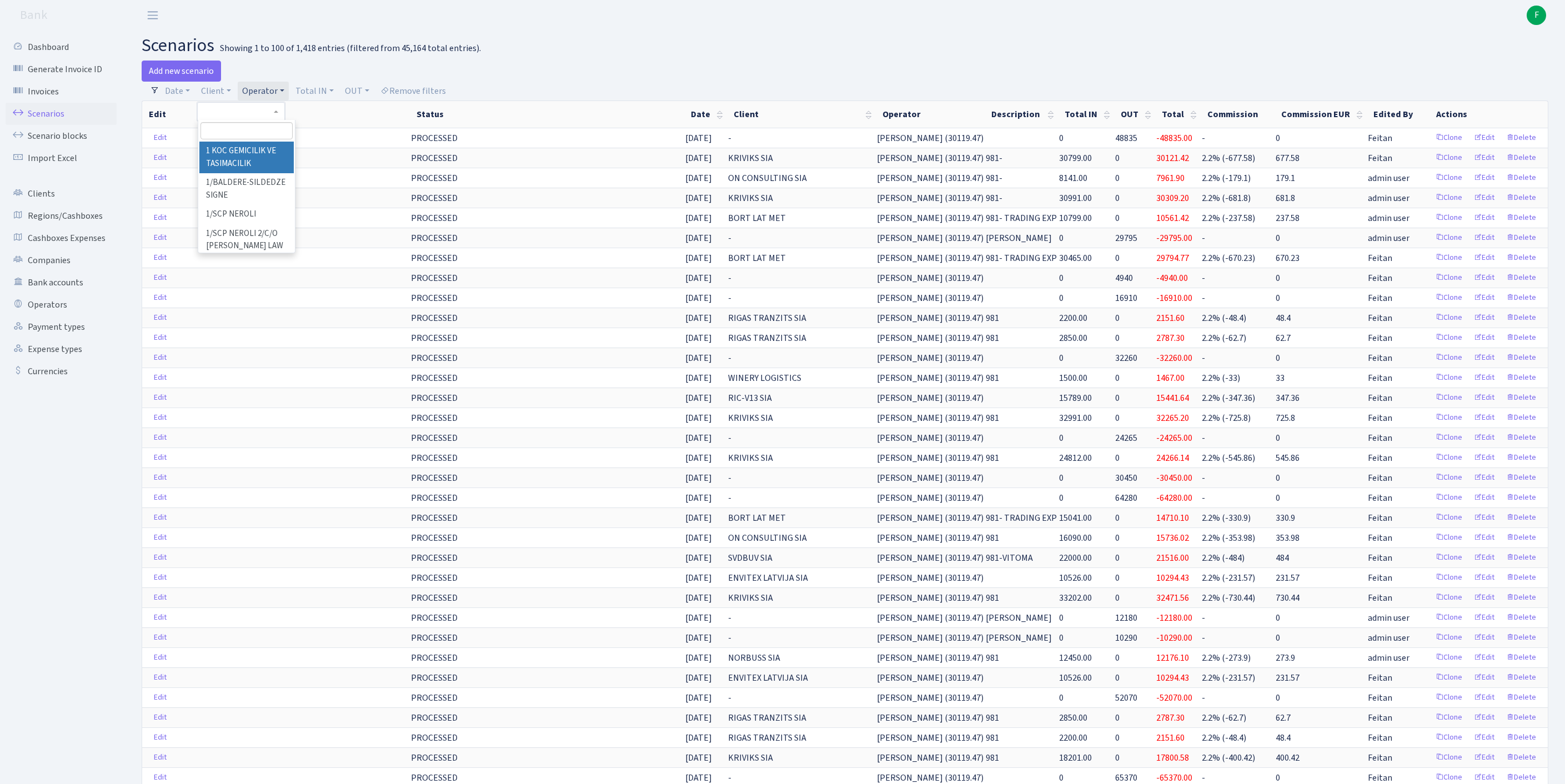
click at [225, 139] on input "search" at bounding box center [246, 131] width 92 height 17
type input "ST SOLUTION"
click at [1478, 166] on link "Edit" at bounding box center [1484, 158] width 30 height 17
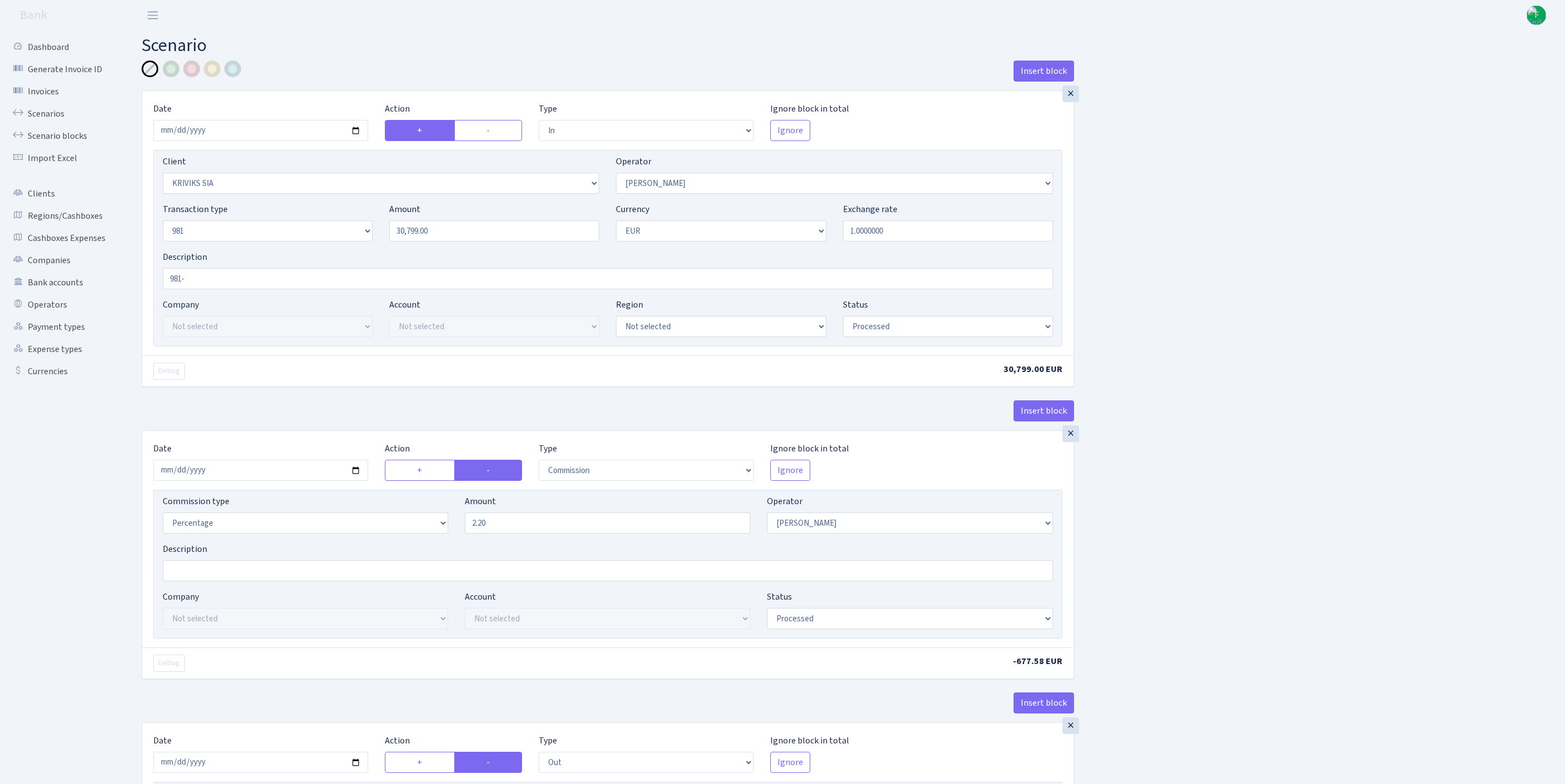
select select "in"
select select "3131"
select select "14"
select select "8"
select select "1"
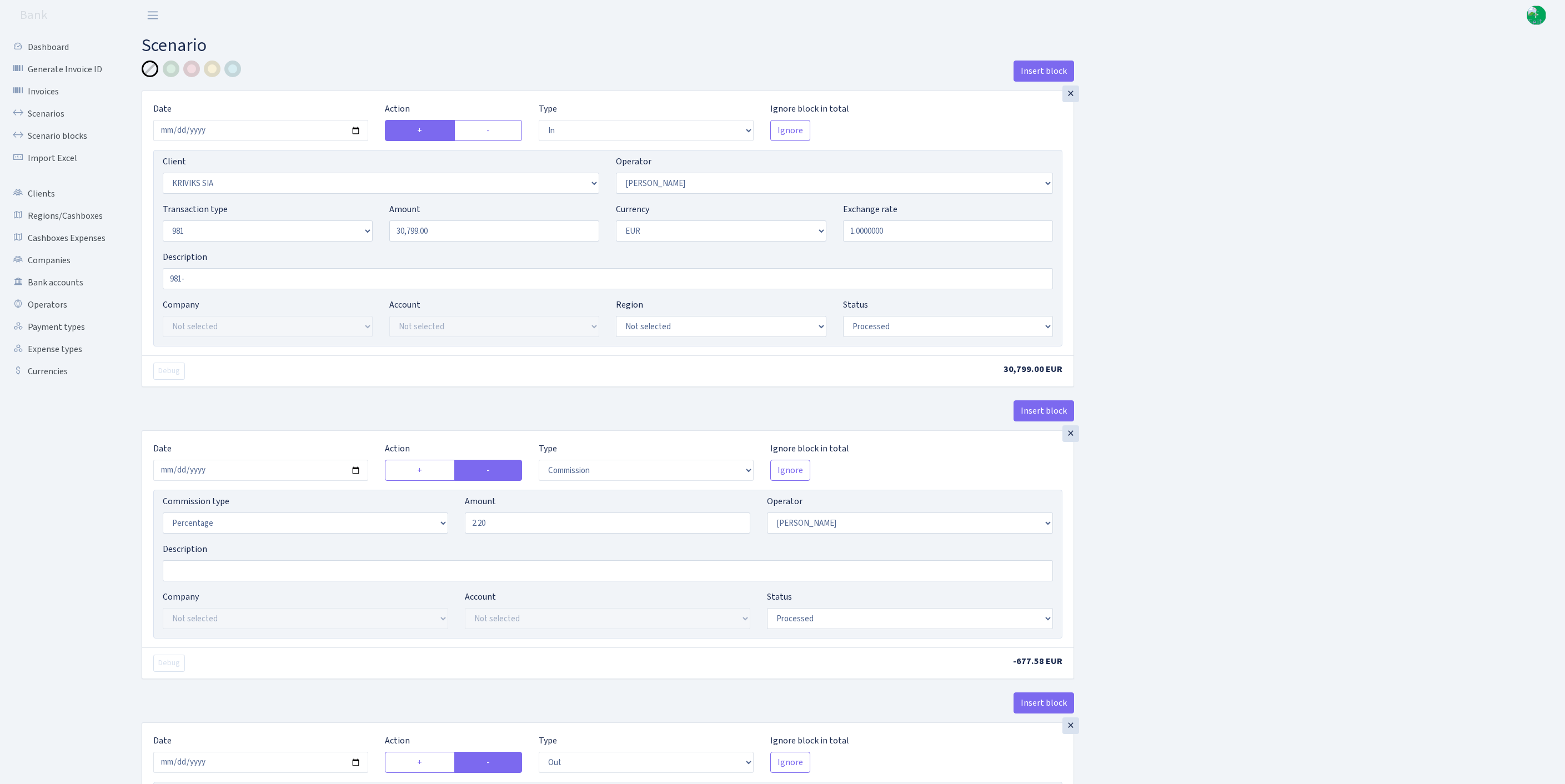
select select "processed"
select select "commission"
select select "14"
select select "processed"
select select "out"
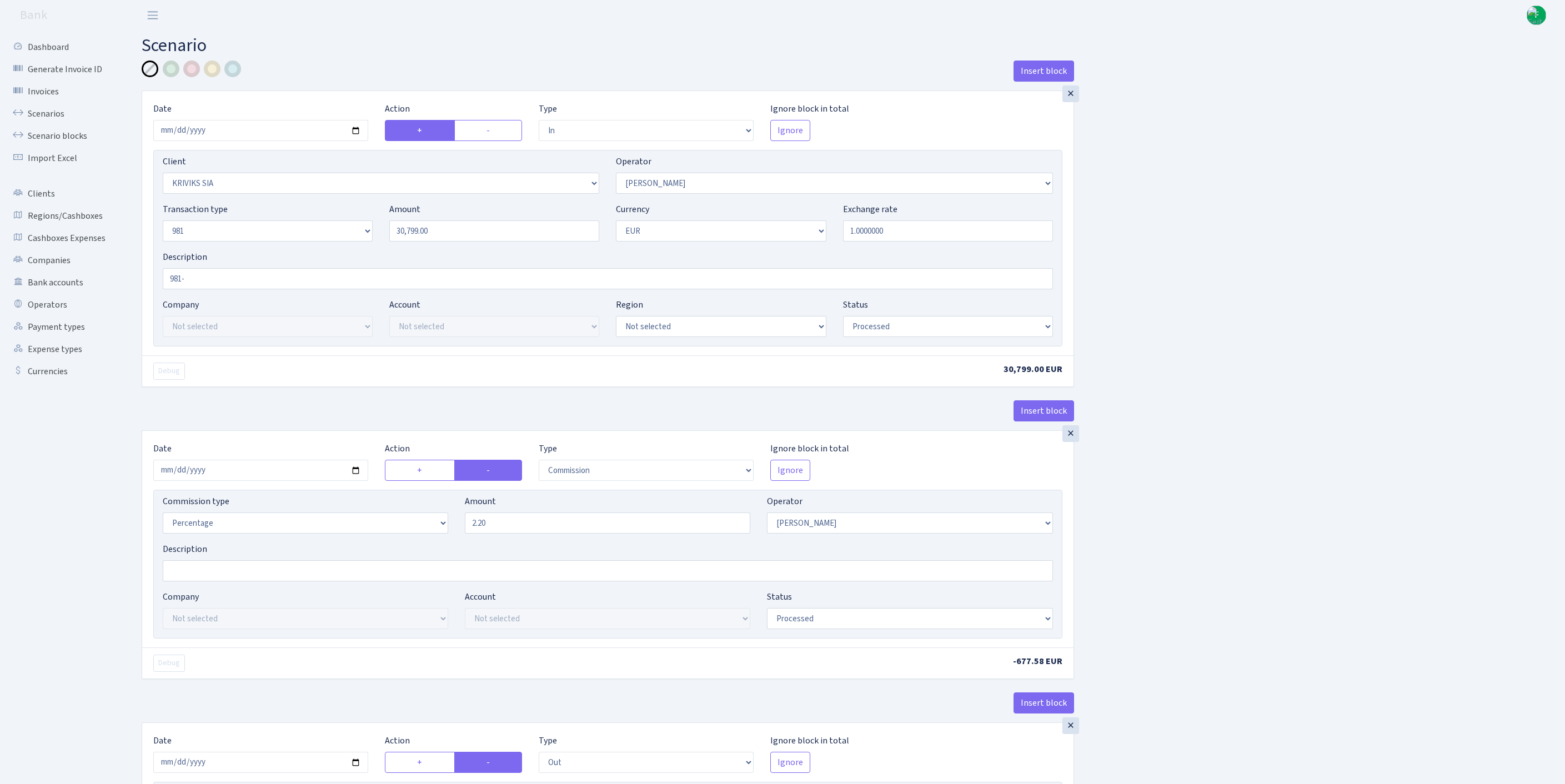
select select "2129"
select select "61"
select select "8"
select select "1"
select select "processed"
